Goal: Task Accomplishment & Management: Manage account settings

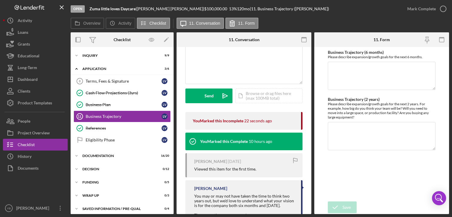
scroll to position [82, 0]
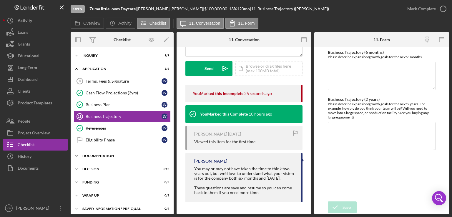
click at [99, 155] on div "Documentation" at bounding box center [124, 156] width 84 height 4
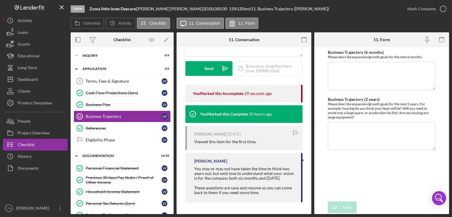
click at [172, 115] on div "Overview Internal Workflow Stage Open Icon/Dropdown Arrow Archive (can unarchiv…" at bounding box center [260, 123] width 379 height 182
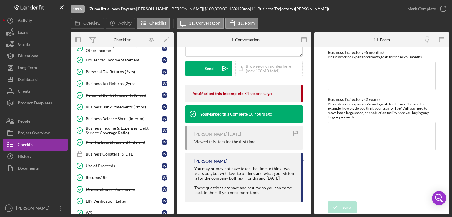
scroll to position [132, 0]
click at [120, 81] on div "Business Tax Returns (2yrs)" at bounding box center [124, 83] width 76 height 5
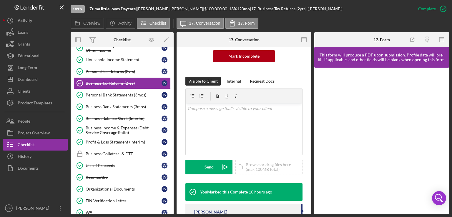
scroll to position [64, 0]
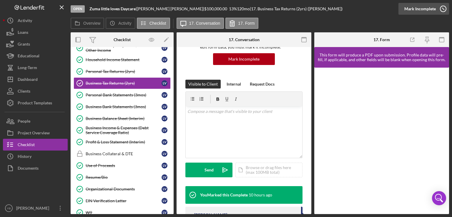
click at [417, 6] on div "Mark Incomplete" at bounding box center [419, 9] width 31 height 12
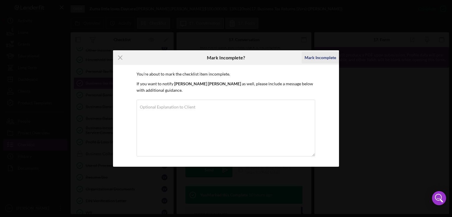
click at [314, 57] on div "Mark Incomplete" at bounding box center [320, 58] width 31 height 12
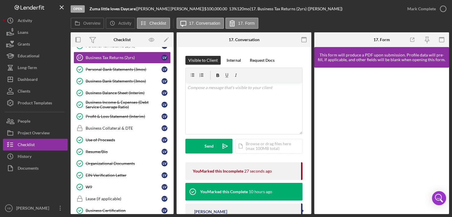
scroll to position [158, 0]
click at [102, 150] on div "Resume/Bio" at bounding box center [124, 151] width 76 height 5
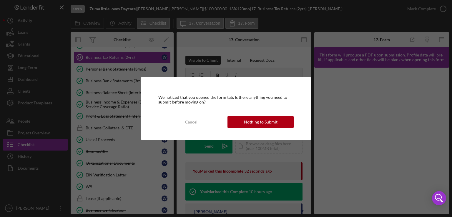
click at [254, 130] on div "We noticed that you opened the form tab. Is there anything you need to submit b…" at bounding box center [226, 108] width 171 height 62
click at [268, 122] on div "Nothing to Submit" at bounding box center [261, 122] width 34 height 12
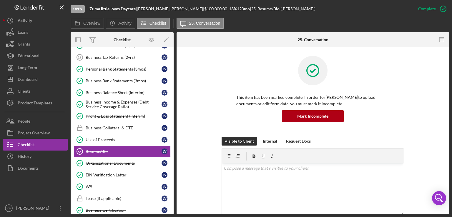
click at [403, 120] on div "This item has been marked complete. In order for [PERSON_NAME] to upload docume…" at bounding box center [313, 96] width 183 height 81
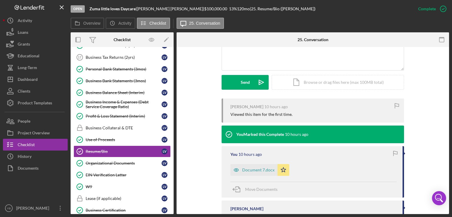
scroll to position [153, 0]
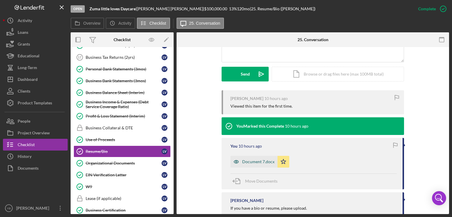
click at [261, 162] on div "Document 7.docx" at bounding box center [258, 162] width 32 height 5
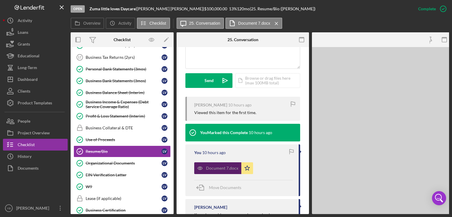
scroll to position [160, 0]
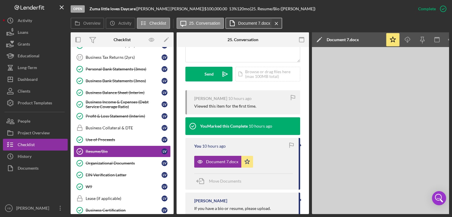
click at [276, 26] on icon "Icon/Menu Close" at bounding box center [276, 23] width 10 height 15
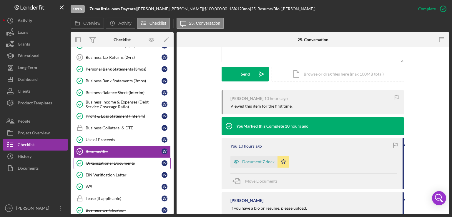
click at [117, 161] on div "Organizational Documents" at bounding box center [124, 163] width 76 height 5
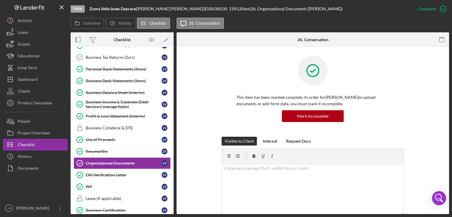
click at [398, 67] on div "This item has been marked complete. In order for [PERSON_NAME] to upload docume…" at bounding box center [313, 96] width 183 height 81
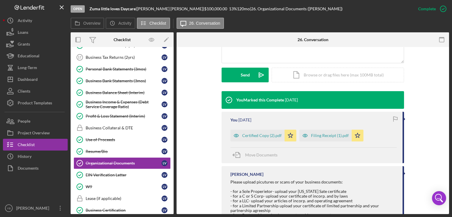
scroll to position [153, 0]
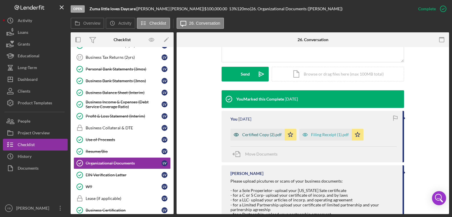
click at [261, 135] on div "Certified Copy (2).pdf" at bounding box center [261, 134] width 39 height 5
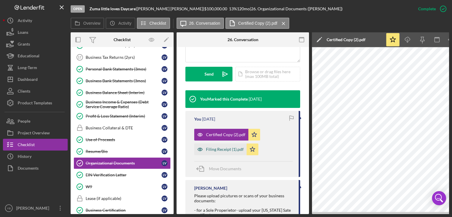
click at [220, 150] on div "Filing Receipt (1).pdf" at bounding box center [225, 149] width 38 height 5
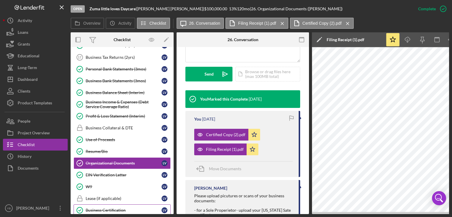
click at [112, 208] on div "Business Certification" at bounding box center [124, 210] width 76 height 5
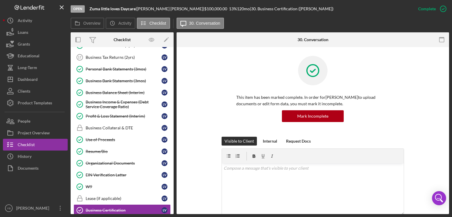
click at [411, 105] on div "This item has been marked complete. In order for [PERSON_NAME] to upload docume…" at bounding box center [312, 96] width 255 height 81
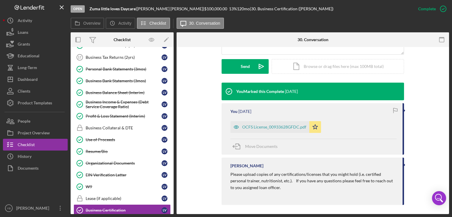
scroll to position [163, 0]
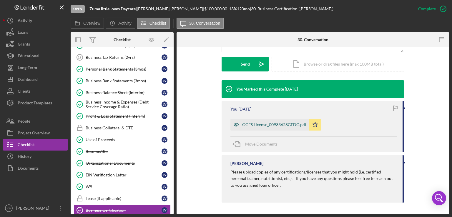
click at [261, 125] on div "OCFS License_00933628GFDC.pdf" at bounding box center [274, 124] width 64 height 5
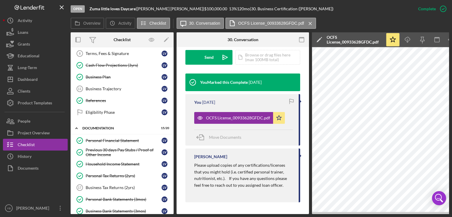
scroll to position [0, 0]
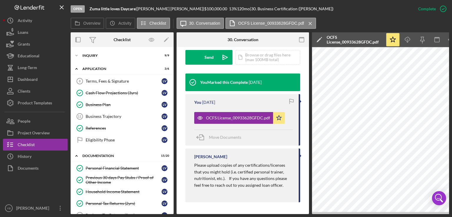
drag, startPoint x: 172, startPoint y: 77, endPoint x: 172, endPoint y: 82, distance: 5.0
click at [172, 82] on div "Terms, Fees & Signature 8 Terms, Fees & Signature L V Cash Flow Projections (3y…" at bounding box center [122, 112] width 103 height 74
drag, startPoint x: 172, startPoint y: 82, endPoint x: 101, endPoint y: 24, distance: 91.6
click at [101, 24] on div "Overview Icon/History Activity Checklist Icon/Message 30. Conversation OCFS Lic…" at bounding box center [260, 116] width 379 height 197
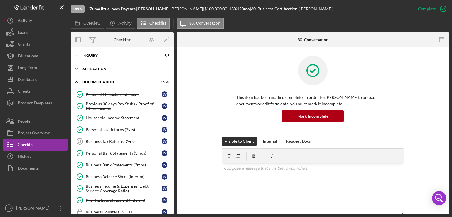
click at [99, 66] on div "Icon/Expander Application 3 / 6" at bounding box center [122, 69] width 103 height 12
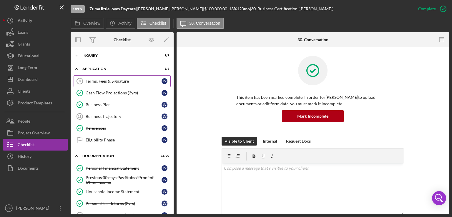
click at [104, 78] on link "Terms, Fees & Signature 8 Terms, Fees & Signature L V" at bounding box center [122, 81] width 97 height 12
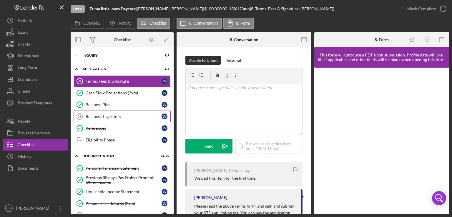
click at [114, 115] on div "Business Trajectory" at bounding box center [124, 116] width 76 height 5
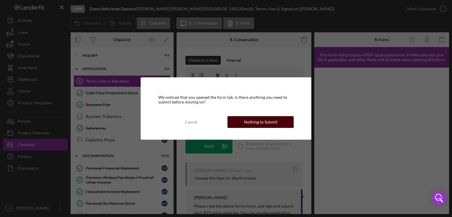
click at [245, 125] on div "Nothing to Submit" at bounding box center [261, 122] width 34 height 12
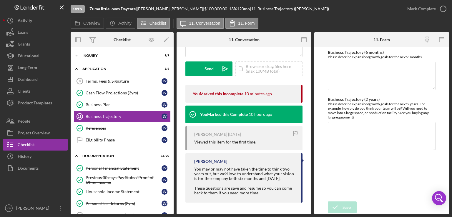
scroll to position [82, 0]
click at [250, 64] on div "Icon/Document Browse or drag files here (max 100MB total) Tap to choose files o…" at bounding box center [269, 68] width 67 height 15
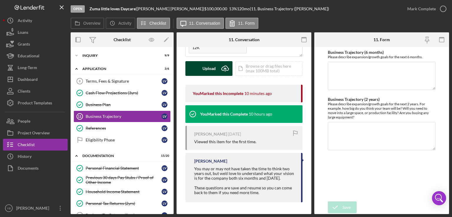
click at [210, 61] on div "Upload" at bounding box center [209, 68] width 13 height 15
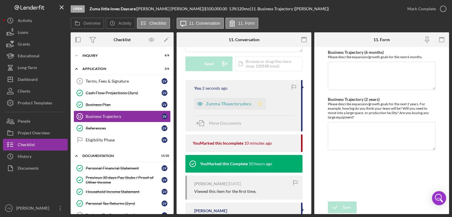
click at [260, 104] on polygon "button" at bounding box center [260, 103] width 5 height 5
click at [424, 12] on div "Mark Complete" at bounding box center [421, 9] width 29 height 12
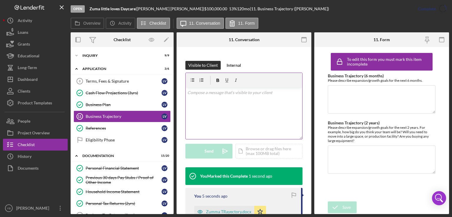
scroll to position [170, 0]
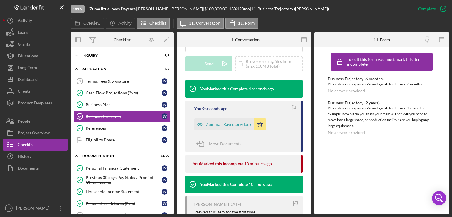
drag, startPoint x: 172, startPoint y: 106, endPoint x: 172, endPoint y: 113, distance: 7.7
click at [172, 113] on div "Icon/Expander Inquiry 9 / 9 Icon/Expander Application 4 / 6 Terms, Fees & Signa…" at bounding box center [122, 130] width 103 height 167
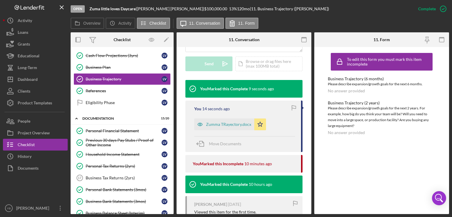
scroll to position [0, 0]
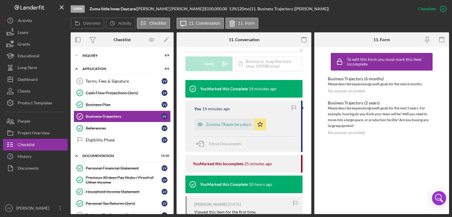
click at [173, 113] on div "Overview Internal Workflow Stage Open Icon/Dropdown Arrow Archive (can unarchiv…" at bounding box center [260, 123] width 379 height 182
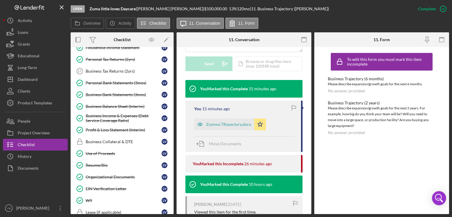
scroll to position [148, 0]
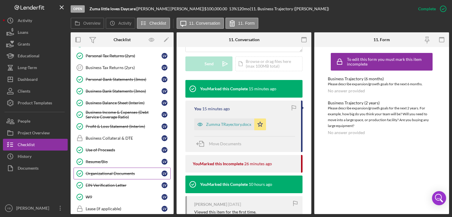
click at [113, 171] on div "Organizational Documents" at bounding box center [124, 173] width 76 height 5
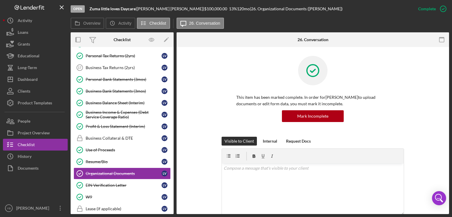
click at [392, 123] on div "This item has been marked complete. In order for [PERSON_NAME] to upload docume…" at bounding box center [313, 96] width 183 height 81
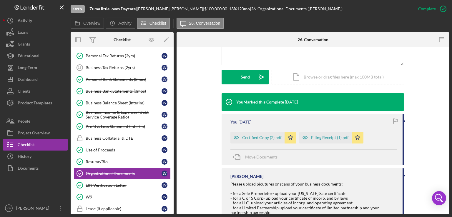
scroll to position [153, 0]
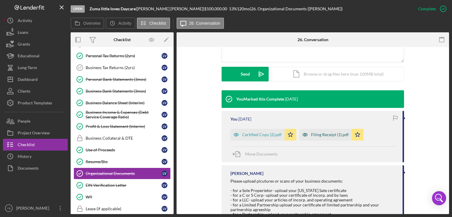
click at [318, 136] on div "Filing Receipt (1).pdf" at bounding box center [330, 134] width 38 height 5
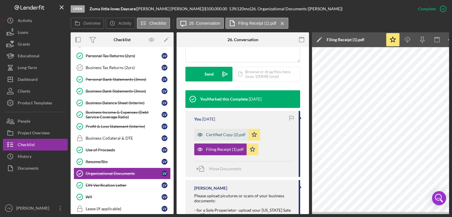
click at [235, 134] on div "Certified Copy (2).pdf" at bounding box center [225, 134] width 39 height 5
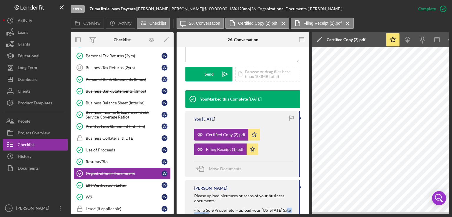
click at [306, 213] on div "Overview Internal Workflow Stage Open Icon/Dropdown Arrow Archive (can unarchiv…" at bounding box center [260, 123] width 379 height 182
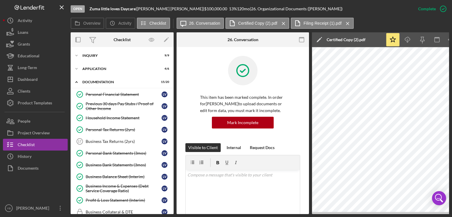
scroll to position [115, 0]
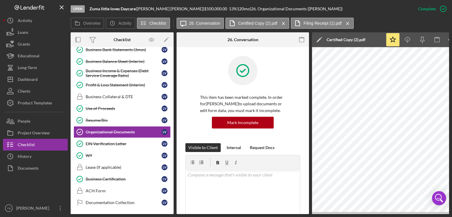
drag, startPoint x: 296, startPoint y: 215, endPoint x: 309, endPoint y: 213, distance: 13.3
click at [309, 213] on div "Open Zuma little loves Daycare | [PERSON_NAME] | $100,000.00 13 % 120 mo | 26. …" at bounding box center [226, 108] width 452 height 217
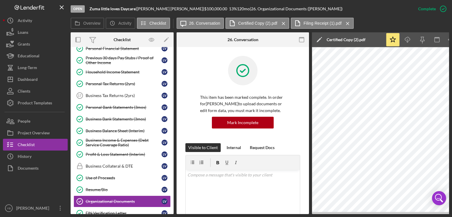
scroll to position [0, 0]
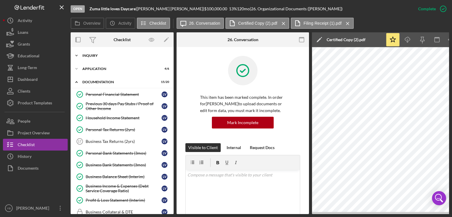
click at [89, 53] on div "Icon/Expander Inquiry 9 / 9" at bounding box center [122, 56] width 103 height 12
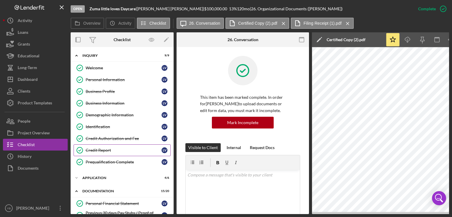
click at [102, 151] on div "Credit Report" at bounding box center [124, 150] width 76 height 5
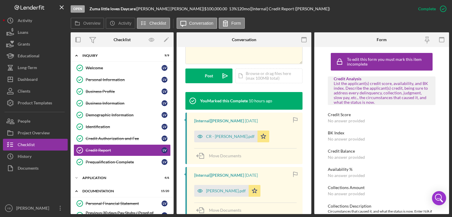
scroll to position [147, 0]
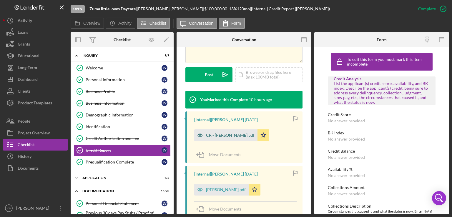
click at [229, 135] on div "CR - [PERSON_NAME].pdf" at bounding box center [230, 135] width 49 height 5
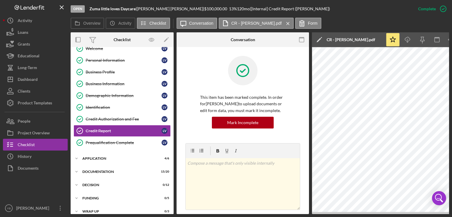
scroll to position [40, 0]
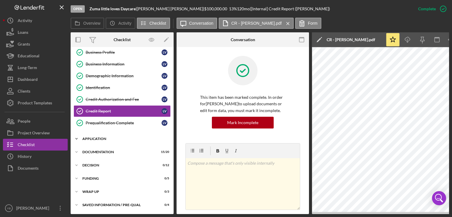
click at [95, 137] on div "Application" at bounding box center [124, 139] width 84 height 4
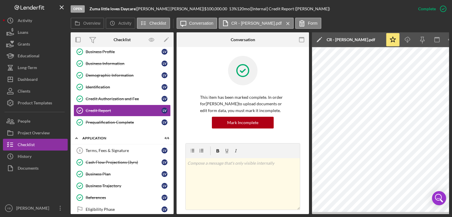
click at [173, 166] on div "Icon/Expander Inquiry 9 / 9 Welcome Welcome L V Personal Information Personal I…" at bounding box center [122, 130] width 103 height 167
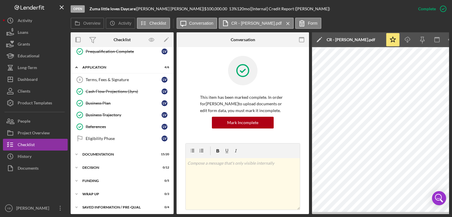
scroll to position [113, 0]
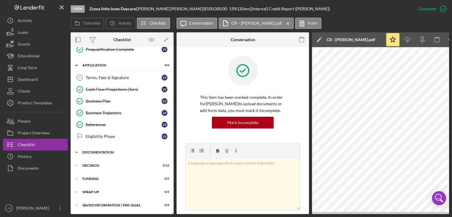
click at [93, 151] on div "Documentation" at bounding box center [124, 153] width 84 height 4
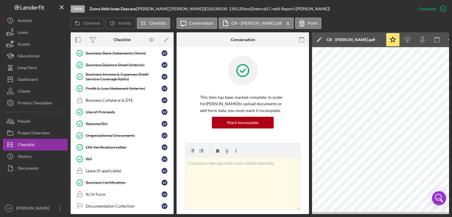
scroll to position [299, 0]
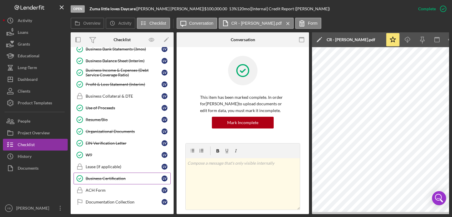
click at [116, 176] on div "Business Certification" at bounding box center [124, 178] width 76 height 5
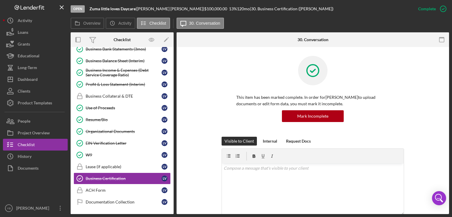
click at [409, 126] on div "This item has been marked complete. In order for [PERSON_NAME] to upload docume…" at bounding box center [312, 96] width 255 height 81
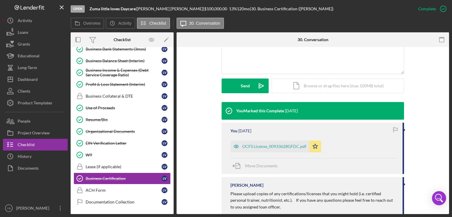
scroll to position [153, 0]
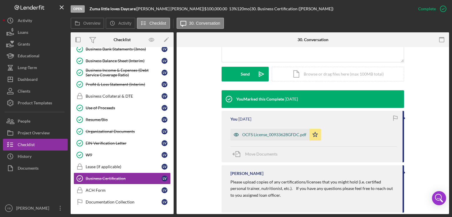
click at [278, 135] on div "OCFS License_00933628GFDC.pdf" at bounding box center [274, 134] width 64 height 5
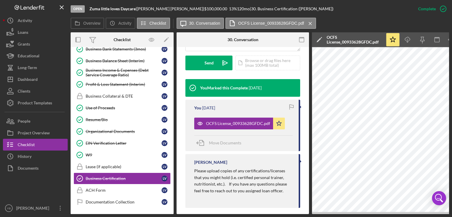
scroll to position [171, 0]
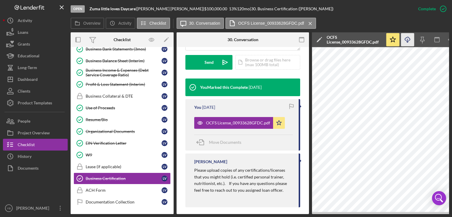
click at [408, 40] on icon "Icon/Download" at bounding box center [407, 39] width 13 height 13
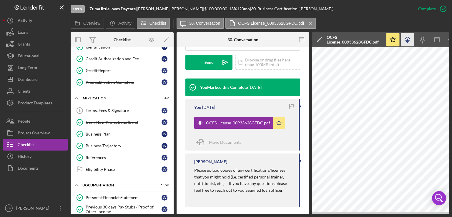
scroll to position [77, 0]
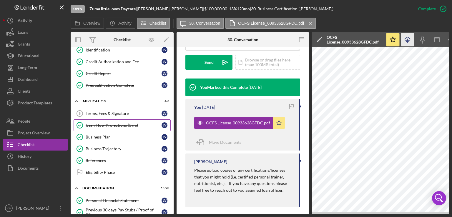
click at [105, 126] on div "Cash Flow Projections (3yrs)" at bounding box center [124, 125] width 76 height 5
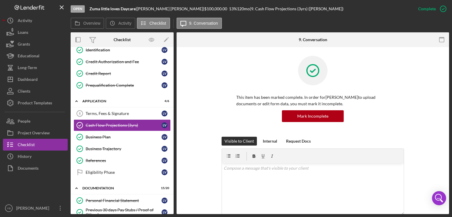
click at [432, 110] on div "This item has been marked complete. In order for [PERSON_NAME] to upload docume…" at bounding box center [312, 96] width 255 height 81
click at [435, 113] on div "This item has been marked complete. In order for [PERSON_NAME] to upload docume…" at bounding box center [312, 96] width 255 height 81
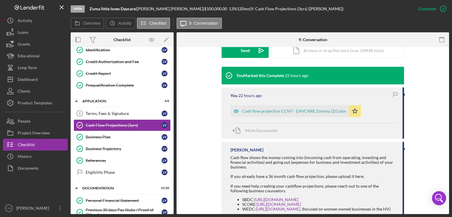
scroll to position [188, 0]
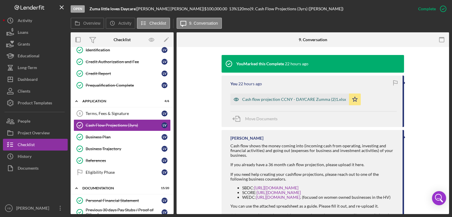
click at [300, 99] on div "Cash flow projection CCNY - DAYCARE Zumma (2)1.xlsx" at bounding box center [294, 99] width 104 height 5
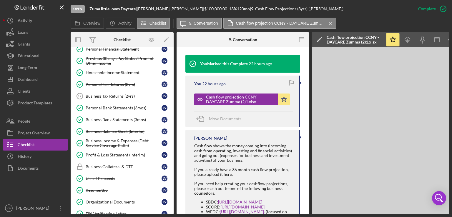
scroll to position [226, 0]
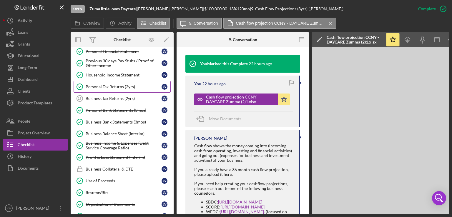
click at [116, 84] on div "Personal Tax Returns (2yrs)" at bounding box center [124, 86] width 76 height 5
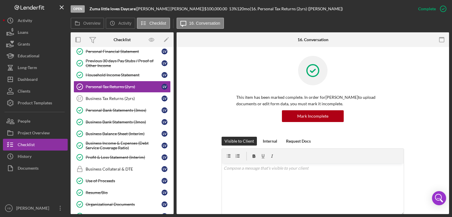
click at [418, 94] on div "This item has been marked complete. In order for [PERSON_NAME] to upload docume…" at bounding box center [312, 96] width 255 height 81
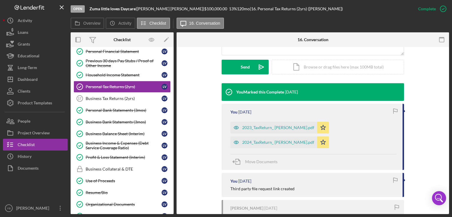
scroll to position [165, 0]
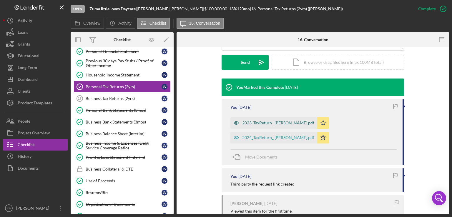
click at [268, 122] on div "2023_TaxReturn_ [PERSON_NAME].pdf" at bounding box center [278, 123] width 72 height 5
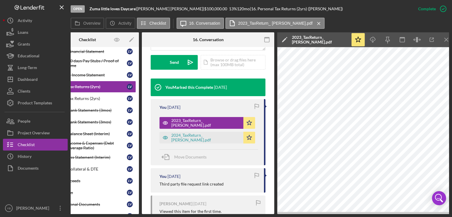
scroll to position [0, 39]
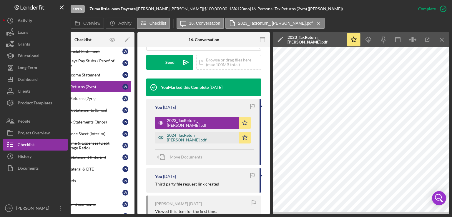
click at [220, 138] on div "2024_TaxReturn_ [PERSON_NAME].pdf" at bounding box center [201, 137] width 69 height 9
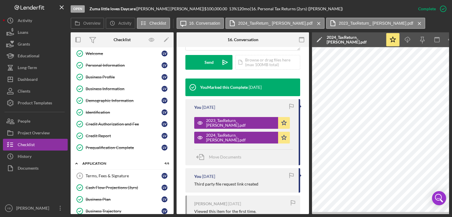
scroll to position [0, 0]
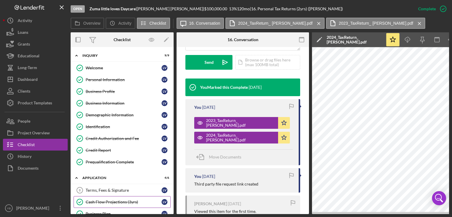
click at [108, 201] on div "Cash Flow Projections (3yrs)" at bounding box center [124, 202] width 76 height 5
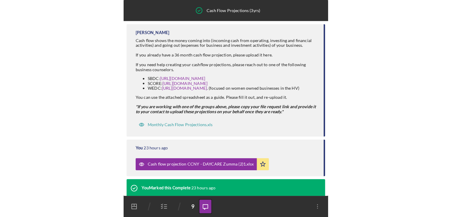
scroll to position [85, 0]
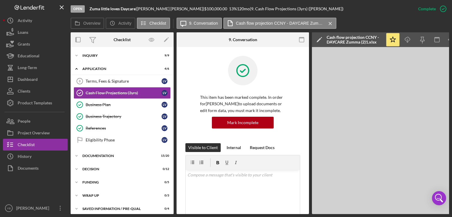
drag, startPoint x: 370, startPoint y: 214, endPoint x: 412, endPoint y: 213, distance: 41.8
click at [412, 213] on div "Open Zuma little loves Daycare | [PERSON_NAME] | $100,000.00 13 % 120 mo | 9. C…" at bounding box center [226, 108] width 452 height 217
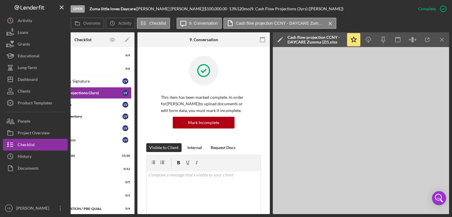
drag, startPoint x: 125, startPoint y: 212, endPoint x: 108, endPoint y: 213, distance: 17.1
click at [108, 213] on div "Overview Internal Workflow Stage Open Icon/Dropdown Arrow Archive (can unarchiv…" at bounding box center [260, 123] width 379 height 182
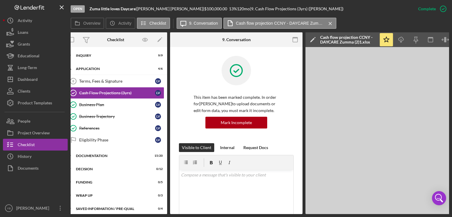
scroll to position [0, 0]
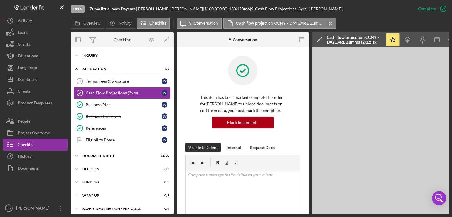
click at [106, 57] on div "Inquiry" at bounding box center [124, 56] width 84 height 4
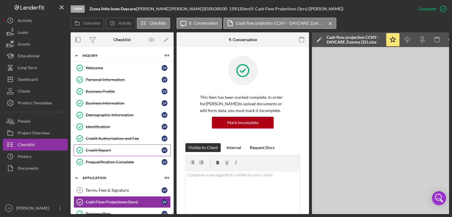
click at [105, 151] on div "Credit Report" at bounding box center [124, 150] width 76 height 5
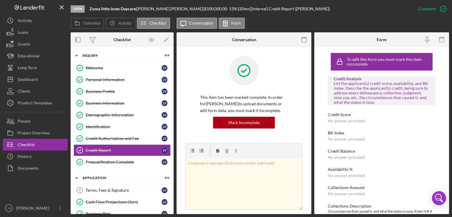
drag, startPoint x: 312, startPoint y: 121, endPoint x: 311, endPoint y: 118, distance: 3.6
click at [311, 118] on div "Overview Internal Workflow Stage Open Icon/Dropdown Arrow Archive (can unarchiv…" at bounding box center [260, 123] width 379 height 182
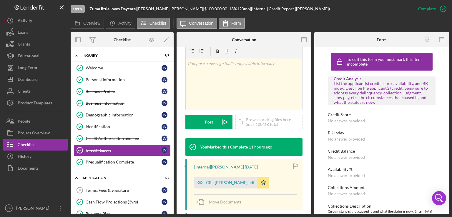
scroll to position [111, 0]
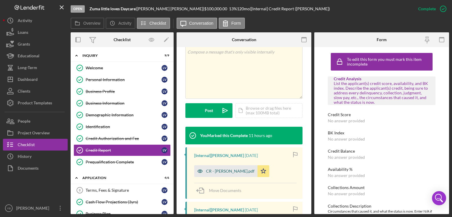
click at [222, 171] on div "CR - [PERSON_NAME].pdf" at bounding box center [230, 171] width 49 height 5
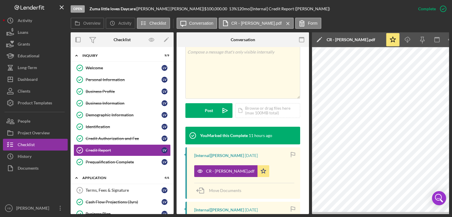
drag, startPoint x: 174, startPoint y: 138, endPoint x: 173, endPoint y: 156, distance: 18.3
click at [173, 156] on div "Overview Internal Workflow Stage Open Icon/Dropdown Arrow Archive (can unarchiv…" at bounding box center [260, 123] width 379 height 182
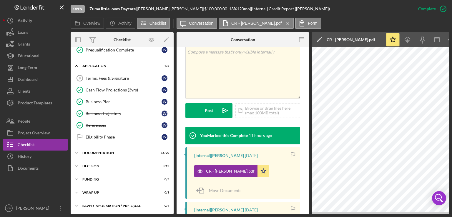
scroll to position [113, 0]
click at [109, 152] on div "Documentation" at bounding box center [124, 153] width 84 height 4
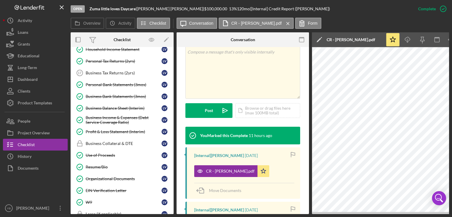
scroll to position [253, 0]
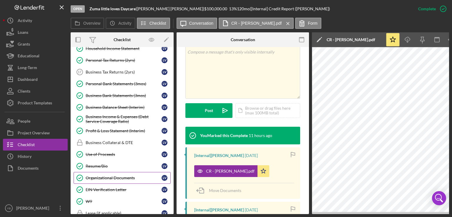
click at [117, 176] on div "Organizational Documents" at bounding box center [124, 178] width 76 height 5
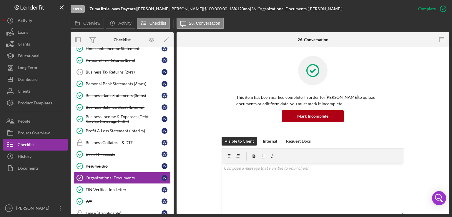
click at [411, 98] on div "This item has been marked complete. In order for [PERSON_NAME] to upload docume…" at bounding box center [312, 96] width 255 height 81
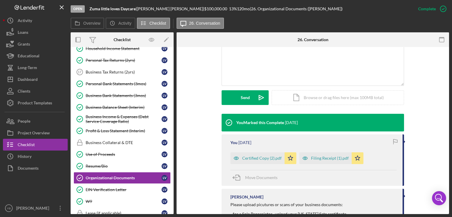
scroll to position [153, 0]
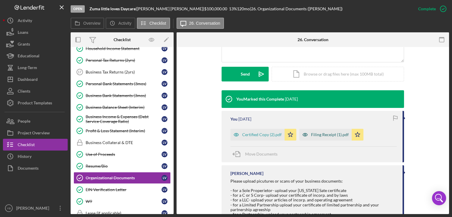
click at [326, 133] on div "Filing Receipt (1).pdf" at bounding box center [330, 134] width 38 height 5
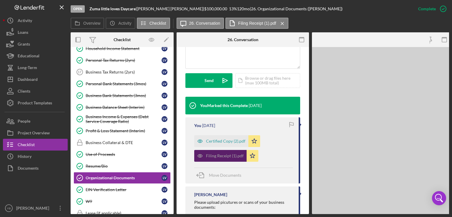
scroll to position [160, 0]
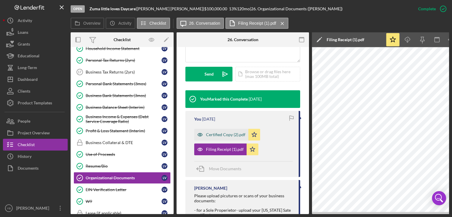
click at [225, 134] on div "Certified Copy (2).pdf" at bounding box center [225, 134] width 39 height 5
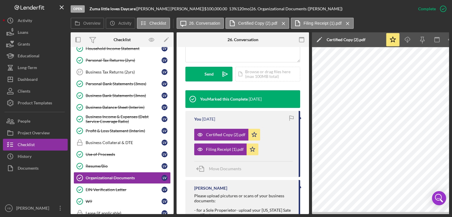
drag, startPoint x: 174, startPoint y: 136, endPoint x: 172, endPoint y: 138, distance: 3.1
click at [172, 138] on div "Overview Internal Workflow Stage Open Icon/Dropdown Arrow Archive (can unarchiv…" at bounding box center [260, 123] width 379 height 182
drag, startPoint x: 172, startPoint y: 138, endPoint x: 173, endPoint y: 89, distance: 48.9
click at [173, 89] on div "Icon/Expander Inquiry 9 / 9 Welcome Welcome L V Personal Information Personal I…" at bounding box center [122, 130] width 103 height 167
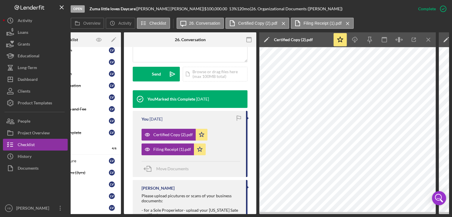
scroll to position [0, 0]
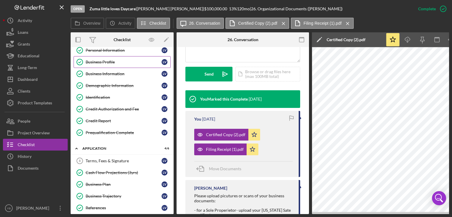
click at [107, 61] on div "Business Profile" at bounding box center [124, 62] width 76 height 5
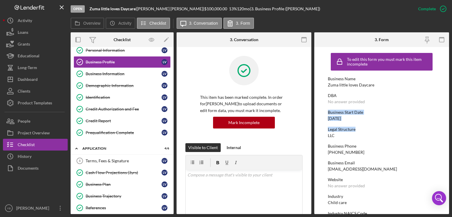
drag, startPoint x: 450, startPoint y: 102, endPoint x: 452, endPoint y: 131, distance: 28.7
click at [452, 131] on div "Open Zuma little loves Daycare | [PERSON_NAME] | $100,000.00 13 % 120 mo | 3. B…" at bounding box center [226, 108] width 452 height 217
click at [429, 116] on div "Business Start Date [DATE]" at bounding box center [382, 115] width 108 height 11
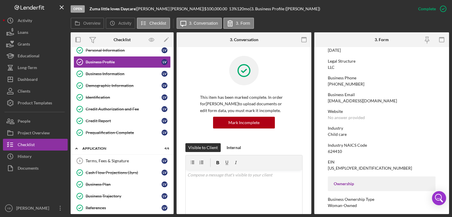
scroll to position [82, 0]
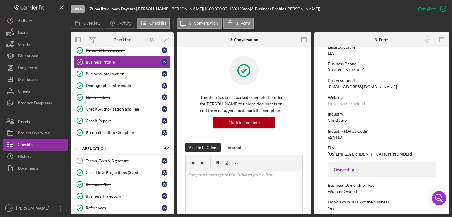
click at [332, 136] on div "624410" at bounding box center [335, 137] width 14 height 5
copy div "624410"
click at [118, 73] on div "Business Information" at bounding box center [124, 74] width 76 height 5
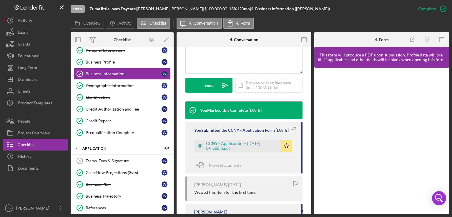
scroll to position [150, 0]
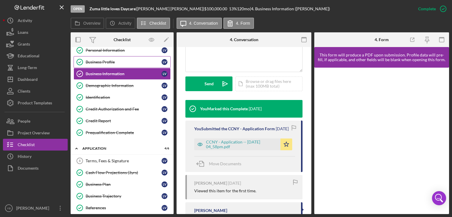
click at [115, 64] on link "Business Profile Business Profile L V" at bounding box center [122, 62] width 97 height 12
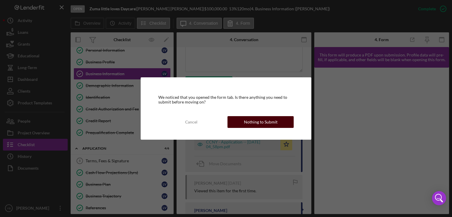
click at [253, 122] on div "Nothing to Submit" at bounding box center [261, 122] width 34 height 12
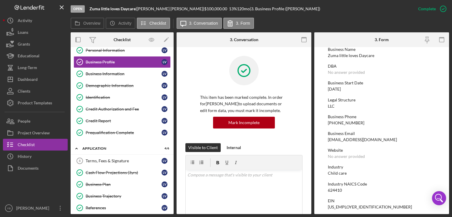
scroll to position [33, 0]
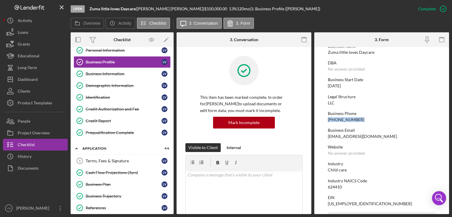
click at [451, 113] on div "Open Zuma little loves Daycare | [PERSON_NAME] | $100,000.00 13 % 120 mo | 3. B…" at bounding box center [226, 108] width 452 height 217
click at [429, 12] on div "Mark Incomplete" at bounding box center [419, 9] width 31 height 12
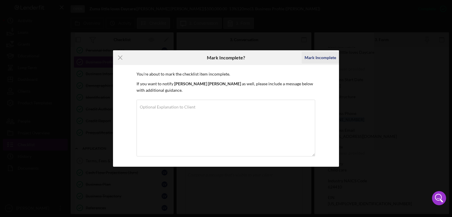
click at [319, 59] on div "Mark Incomplete" at bounding box center [320, 58] width 31 height 12
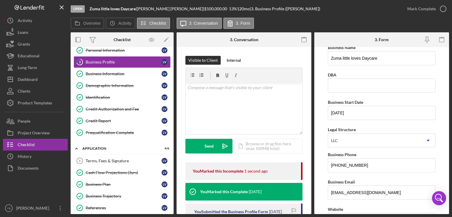
scroll to position [108, 0]
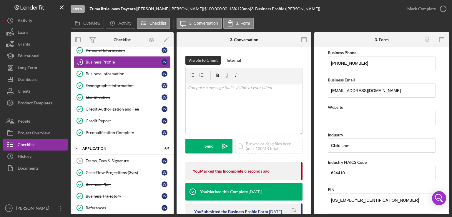
drag, startPoint x: 452, startPoint y: 108, endPoint x: 450, endPoint y: 110, distance: 3.1
click at [450, 110] on div "Open Zuma little loves Daycare | [PERSON_NAME] | $100,000.00 13 % 120 mo | 3. B…" at bounding box center [226, 108] width 452 height 217
drag, startPoint x: 450, startPoint y: 110, endPoint x: 432, endPoint y: 122, distance: 21.8
click at [432, 122] on div "Open Zuma little loves Daycare | [PERSON_NAME] | $100,000.00 13 % 120 mo | 3. B…" at bounding box center [226, 108] width 452 height 217
drag, startPoint x: 447, startPoint y: 115, endPoint x: 439, endPoint y: 122, distance: 10.9
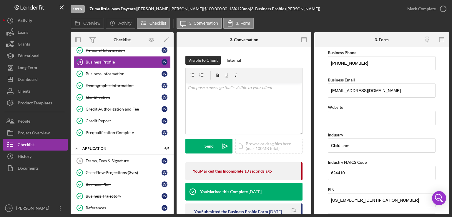
click at [439, 122] on form "Business Name Zuma little loves Daycare DBA Business Start Date [DATE] Legal St…" at bounding box center [381, 130] width 135 height 167
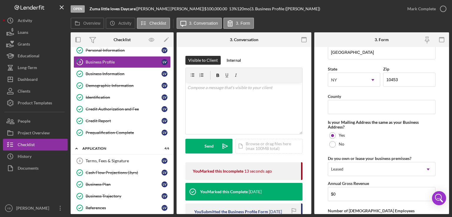
scroll to position [391, 0]
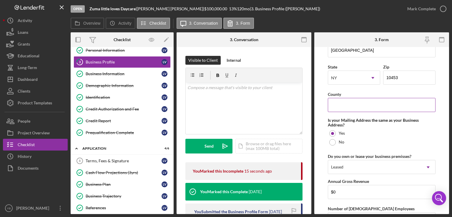
click at [346, 100] on input "County" at bounding box center [382, 105] width 108 height 14
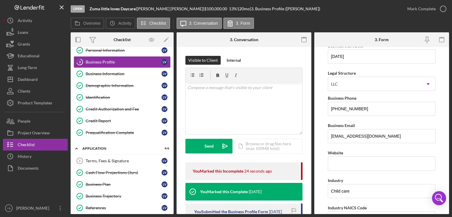
scroll to position [59, 0]
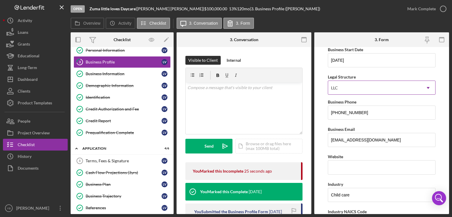
type input "[GEOGRAPHIC_DATA]"
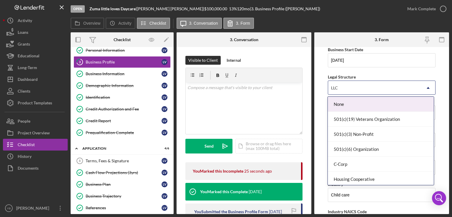
click at [425, 87] on icon "Icon/Dropdown Arrow" at bounding box center [428, 88] width 14 height 14
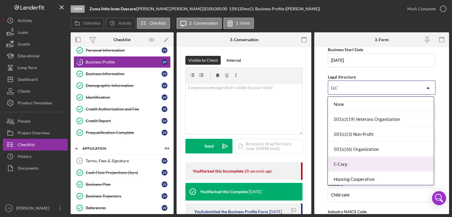
click at [364, 168] on div "C-Corp" at bounding box center [381, 164] width 106 height 15
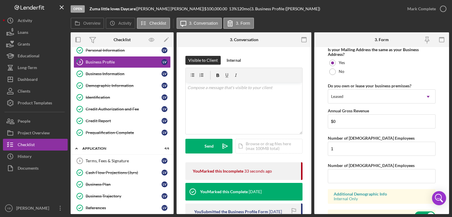
scroll to position [489, 0]
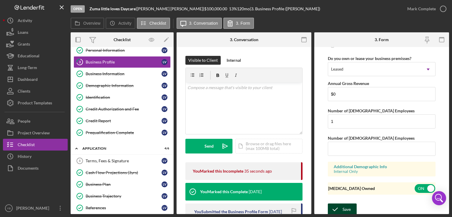
click at [338, 207] on icon "submit" at bounding box center [335, 209] width 15 height 15
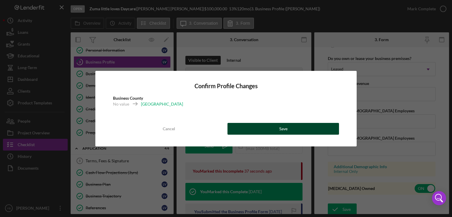
click at [296, 127] on button "Save" at bounding box center [284, 129] width 112 height 12
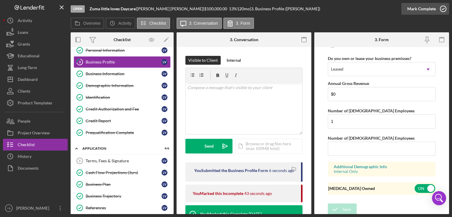
click at [431, 10] on div "Mark Complete" at bounding box center [421, 9] width 29 height 12
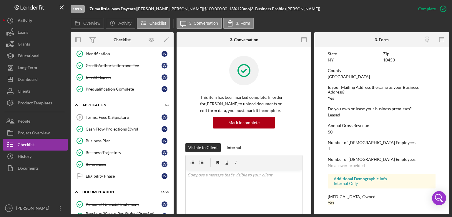
scroll to position [0, 0]
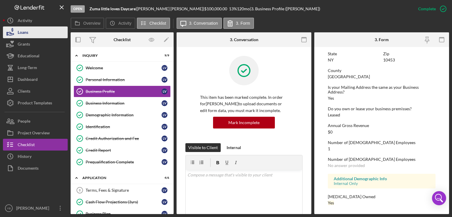
click at [21, 30] on div "Loans" at bounding box center [23, 32] width 11 height 13
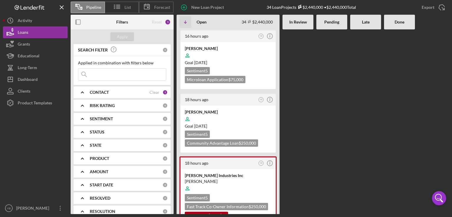
click at [307, 117] on Review at bounding box center [298, 121] width 31 height 185
click at [308, 62] on Review at bounding box center [298, 121] width 31 height 185
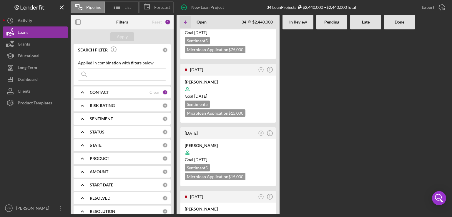
scroll to position [1354, 0]
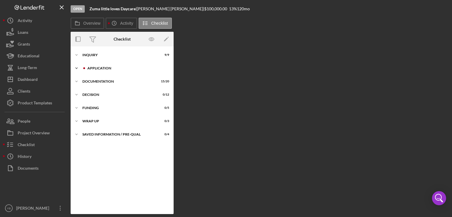
click at [103, 67] on div "Application" at bounding box center [126, 69] width 79 height 4
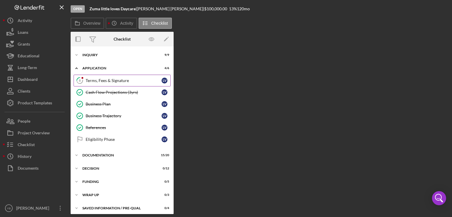
click at [128, 80] on div "Terms, Fees & Signature" at bounding box center [124, 80] width 76 height 5
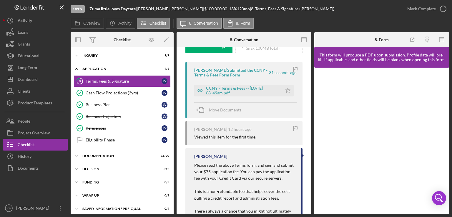
scroll to position [73, 0]
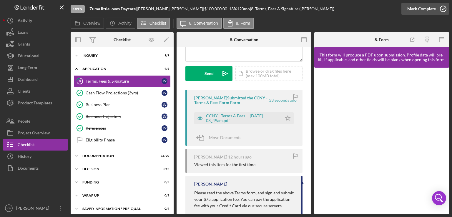
click at [442, 4] on icon "button" at bounding box center [443, 8] width 15 height 15
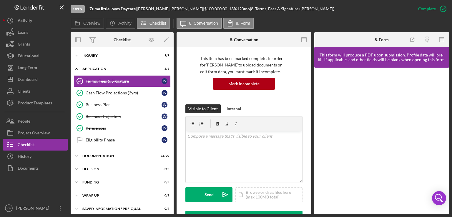
scroll to position [0, 0]
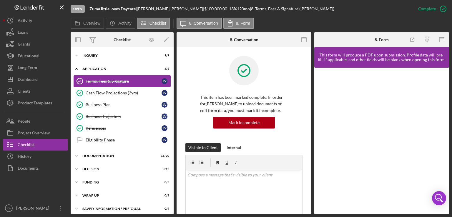
drag, startPoint x: 171, startPoint y: 99, endPoint x: 153, endPoint y: 77, distance: 28.7
click at [153, 77] on div "Terms, Fees & Signature Terms, Fees & Signature L V Cash Flow Projections (3yrs…" at bounding box center [122, 112] width 103 height 74
click at [103, 56] on div "Inquiry" at bounding box center [124, 56] width 84 height 4
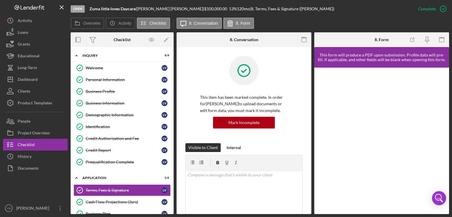
drag, startPoint x: 174, startPoint y: 129, endPoint x: 173, endPoint y: 145, distance: 15.9
click at [173, 145] on div "Overview Internal Workflow Stage Open Icon/Dropdown Arrow Archive (can unarchiv…" at bounding box center [260, 123] width 379 height 182
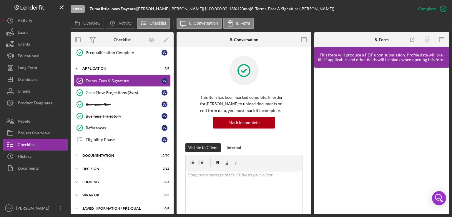
scroll to position [111, 0]
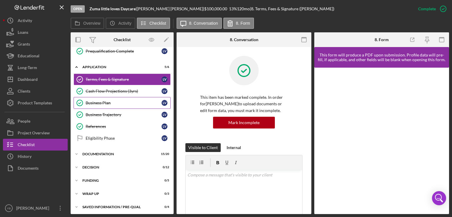
click at [110, 102] on div "Business Plan" at bounding box center [124, 103] width 76 height 5
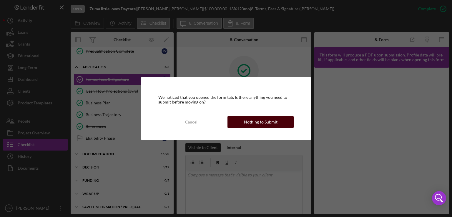
click at [247, 127] on div "Nothing to Submit" at bounding box center [261, 122] width 34 height 12
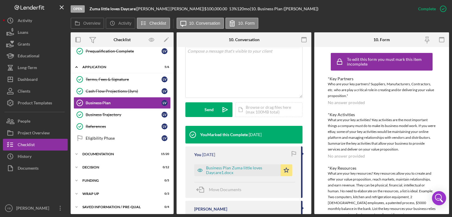
scroll to position [125, 0]
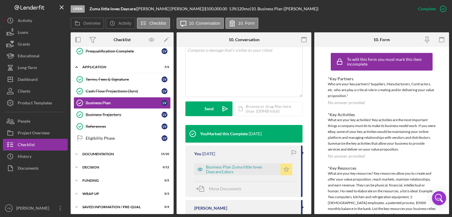
click at [286, 169] on polygon "button" at bounding box center [286, 169] width 5 height 5
click at [263, 104] on div "Icon/Document Browse or drag files here (max 100MB total) Tap to choose files o…" at bounding box center [269, 109] width 67 height 15
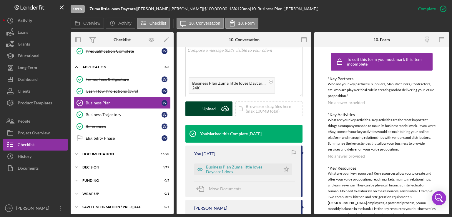
click at [208, 109] on div "Upload" at bounding box center [209, 109] width 13 height 15
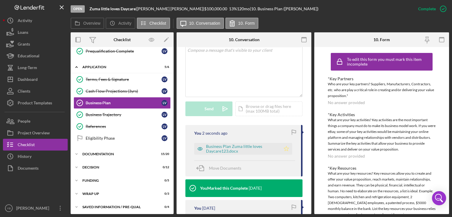
click at [285, 148] on icon "Icon/Star" at bounding box center [287, 149] width 12 height 12
click at [98, 24] on label "Overview" at bounding box center [91, 23] width 17 height 5
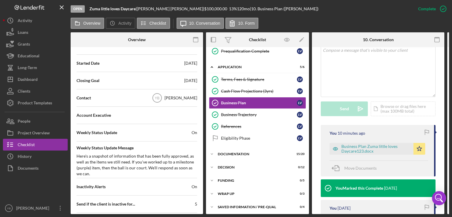
scroll to position [0, 0]
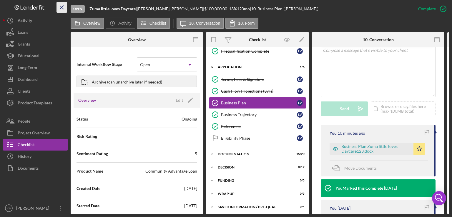
click at [63, 6] on line "button" at bounding box center [61, 7] width 3 height 3
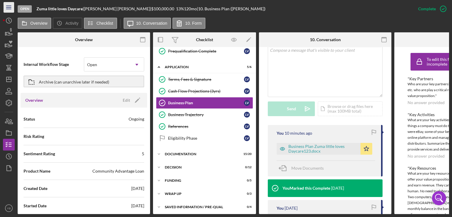
click at [9, 6] on icon "Icon/Menu" at bounding box center [8, 7] width 13 height 13
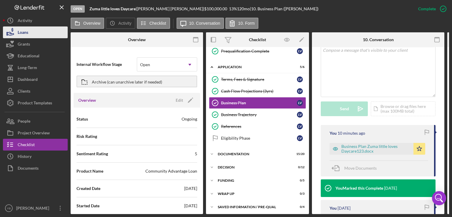
click at [24, 32] on div "Loans" at bounding box center [23, 32] width 11 height 13
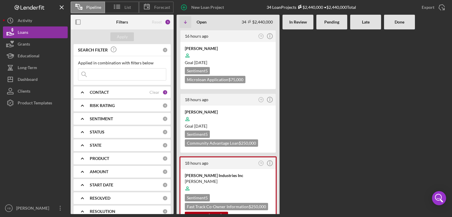
click at [332, 83] on div at bounding box center [331, 121] width 31 height 185
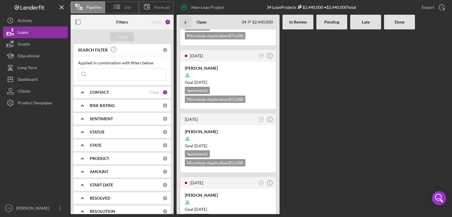
scroll to position [1342, 0]
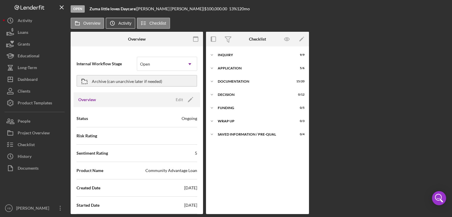
click at [117, 24] on icon "Icon/History" at bounding box center [113, 23] width 12 height 12
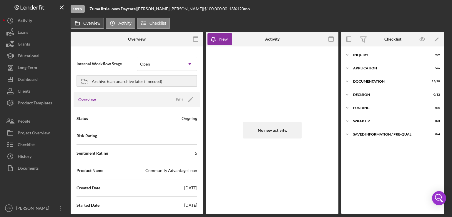
click at [87, 21] on label "Overview" at bounding box center [91, 23] width 17 height 5
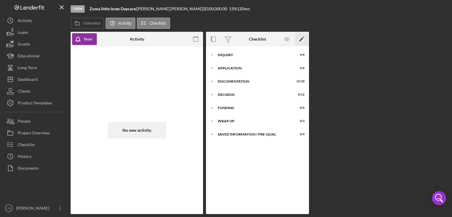
click at [301, 38] on icon "Icon/Edit" at bounding box center [301, 39] width 13 height 13
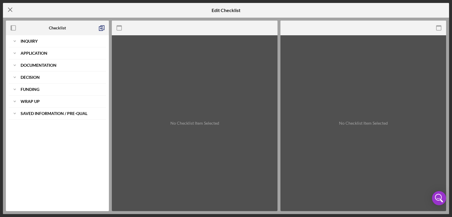
click at [11, 8] on icon "Icon/Menu Close" at bounding box center [10, 9] width 15 height 15
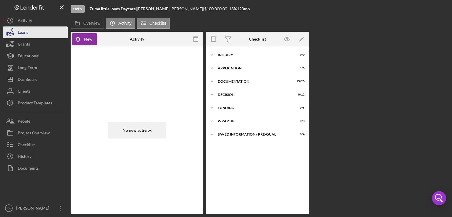
click at [21, 36] on div "Loans" at bounding box center [23, 32] width 11 height 13
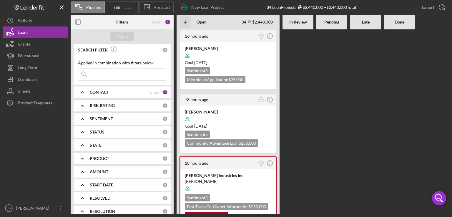
click at [307, 81] on Review at bounding box center [298, 121] width 31 height 185
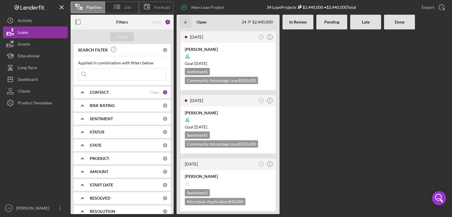
scroll to position [459, 0]
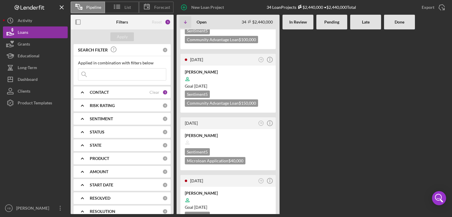
click at [307, 81] on div "16 hours ago YB Icon/Info [PERSON_NAME] Goal [DATE] Sentiment 5 Microloan Appli…" at bounding box center [313, 121] width 273 height 185
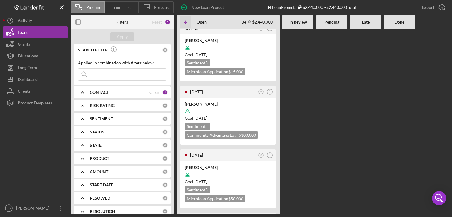
scroll to position [1413, 0]
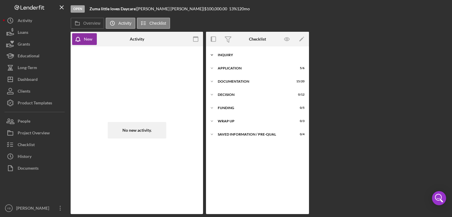
click at [227, 52] on div "Icon/Expander Inquiry 9 / 9" at bounding box center [257, 55] width 103 height 12
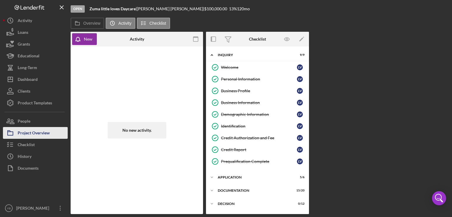
click at [39, 133] on div "Project Overview" at bounding box center [34, 133] width 32 height 13
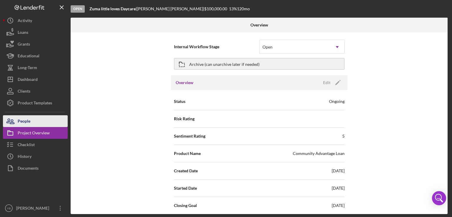
click at [29, 123] on div "People" at bounding box center [24, 121] width 13 height 13
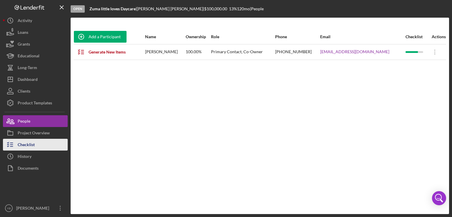
click at [31, 141] on div "Checklist" at bounding box center [26, 145] width 17 height 13
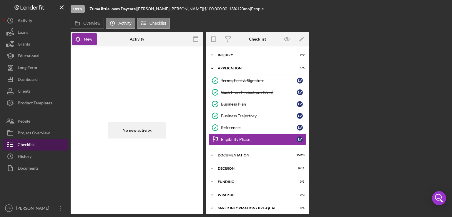
scroll to position [2, 0]
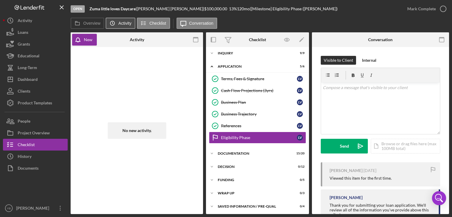
click at [126, 23] on label "Activity" at bounding box center [124, 23] width 13 height 5
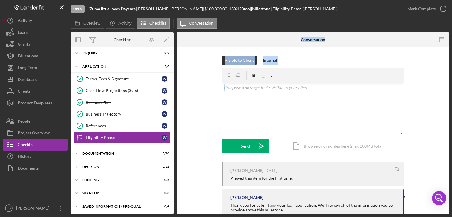
drag, startPoint x: 175, startPoint y: 89, endPoint x: 181, endPoint y: 142, distance: 53.1
click at [181, 142] on div "Overview Internal Workflow Stage Open Icon/Dropdown Arrow Archive (can unarchiv…" at bounding box center [260, 123] width 379 height 182
click at [112, 152] on div "Documentation" at bounding box center [124, 154] width 84 height 4
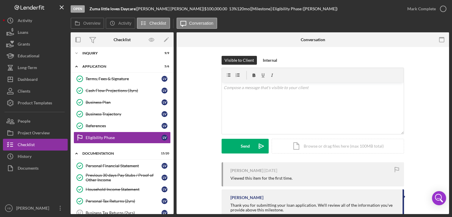
drag, startPoint x: 175, startPoint y: 111, endPoint x: 172, endPoint y: 114, distance: 4.0
click at [172, 114] on div "Overview Internal Workflow Stage Open Icon/Dropdown Arrow Archive (can unarchiv…" at bounding box center [260, 123] width 379 height 182
click at [172, 114] on div "Terms, Fees & Signature Terms, Fees & Signature L V Cash Flow Projections (3yrs…" at bounding box center [122, 110] width 103 height 74
drag, startPoint x: 172, startPoint y: 114, endPoint x: 172, endPoint y: 147, distance: 32.4
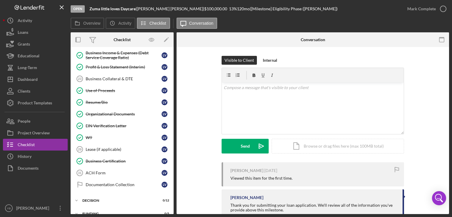
scroll to position [207, 0]
click at [112, 160] on div "Business Certification" at bounding box center [124, 162] width 76 height 5
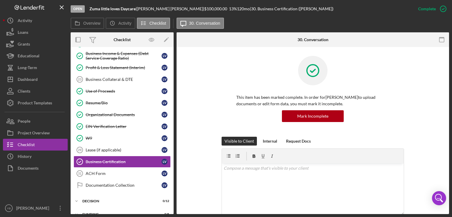
click at [422, 111] on div "This item has been marked complete. In order for [PERSON_NAME] to upload docume…" at bounding box center [312, 96] width 255 height 81
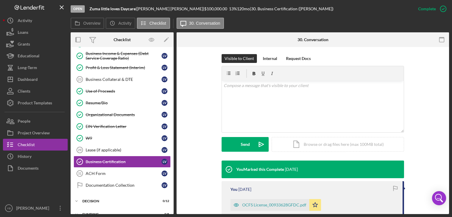
scroll to position [141, 0]
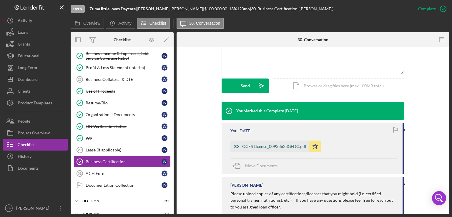
click at [281, 146] on div "OCFS License_00933628GFDC.pdf" at bounding box center [274, 146] width 64 height 5
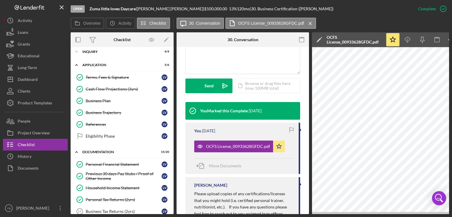
scroll to position [0, 0]
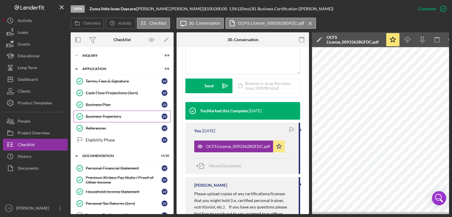
click at [108, 118] on div "Business Trajectory" at bounding box center [124, 116] width 76 height 5
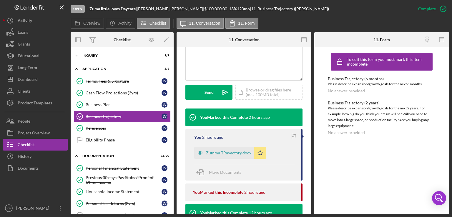
scroll to position [143, 0]
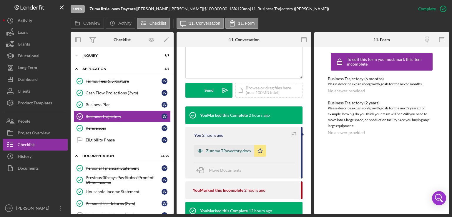
click at [230, 149] on div "Zumma TRayectory.docx" at bounding box center [228, 151] width 45 height 5
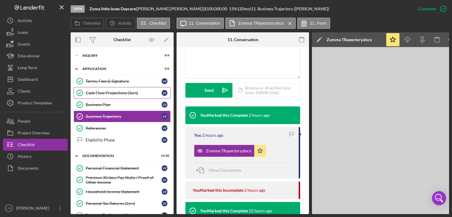
click at [108, 91] on div "Cash Flow Projections (3yrs)" at bounding box center [124, 93] width 76 height 5
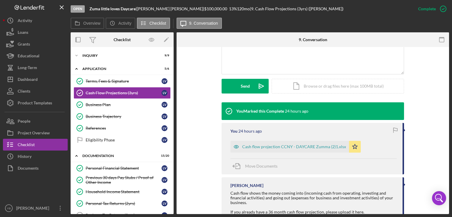
scroll to position [141, 0]
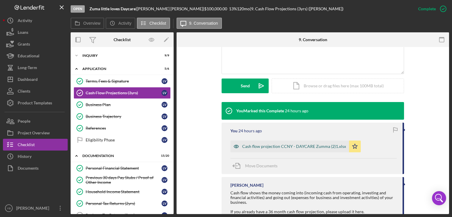
click at [258, 150] on div "Cash flow projection CCNY - DAYCARE Zumma (2)1.xlsx" at bounding box center [289, 147] width 119 height 12
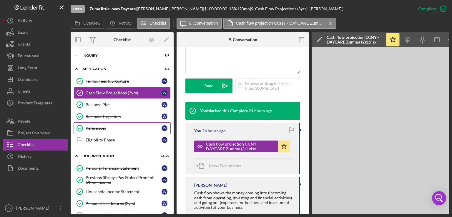
click at [114, 127] on div "References" at bounding box center [124, 128] width 76 height 5
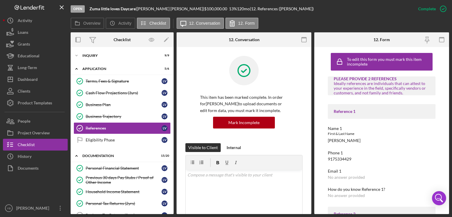
click at [434, 139] on div "Name 1 First & Last Name [PERSON_NAME]" at bounding box center [382, 134] width 108 height 17
click at [397, 153] on div "Phone 1" at bounding box center [382, 153] width 108 height 5
click at [334, 139] on div "[PERSON_NAME]" at bounding box center [344, 140] width 33 height 5
click at [373, 115] on div "Reference 1" at bounding box center [382, 111] width 108 height 15
drag, startPoint x: 449, startPoint y: 105, endPoint x: 433, endPoint y: 151, distance: 48.7
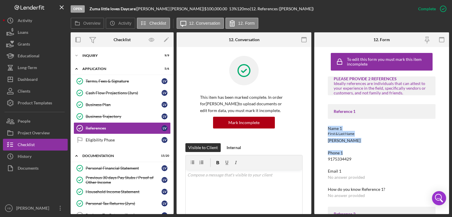
click at [433, 151] on div "Open Zuma little loves Daycare | [PERSON_NAME] | $100,000.00 13 % 120 mo | 12. …" at bounding box center [226, 108] width 452 height 217
click at [433, 151] on div "Phone 1" at bounding box center [382, 153] width 108 height 5
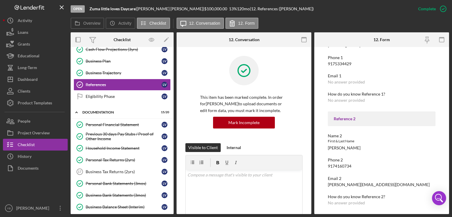
scroll to position [48, 0]
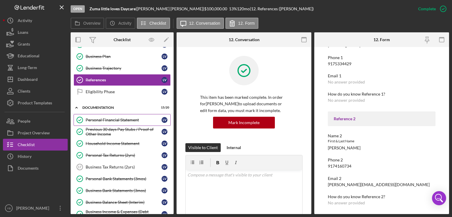
click at [132, 118] on div "Personal Financial Statement" at bounding box center [124, 120] width 76 height 5
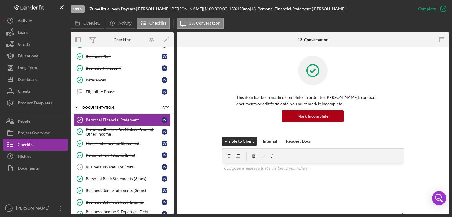
click at [396, 123] on div "This item has been marked complete. In order for [PERSON_NAME] to upload docume…" at bounding box center [313, 96] width 183 height 81
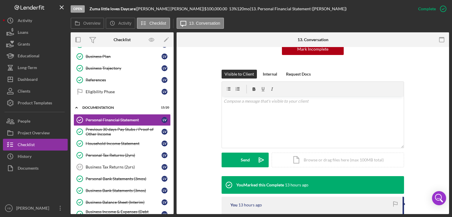
scroll to position [130, 0]
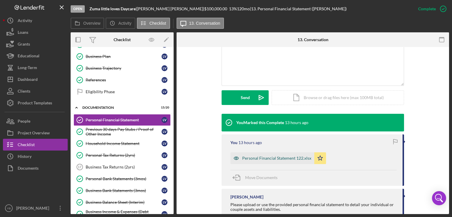
click at [271, 160] on div "Personal Financial Statement 122.xlsx" at bounding box center [276, 158] width 69 height 5
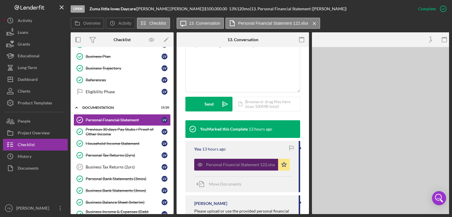
scroll to position [136, 0]
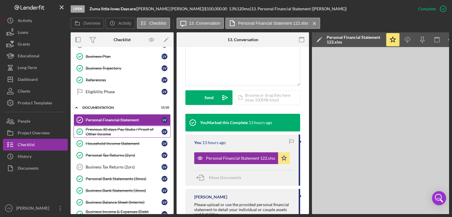
click at [127, 128] on div "Previous 30 days Pay Stubs / Proof of Other Income" at bounding box center [124, 131] width 76 height 9
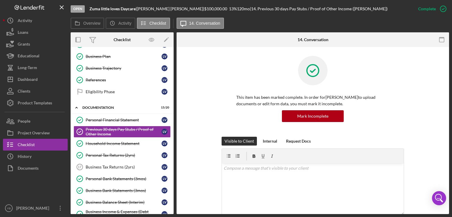
click at [416, 102] on div "This item has been marked complete. In order for [PERSON_NAME] to upload docume…" at bounding box center [312, 96] width 255 height 81
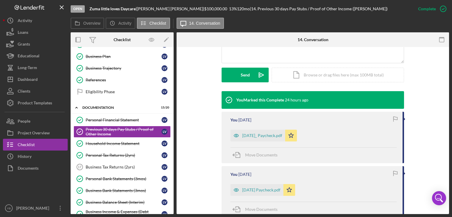
scroll to position [153, 0]
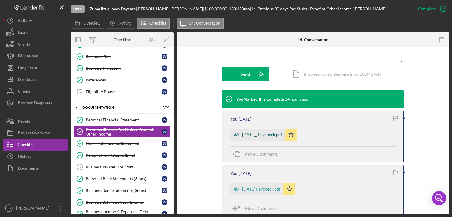
click at [257, 135] on div "[DATE]_ Paycheck.pdf" at bounding box center [262, 134] width 40 height 5
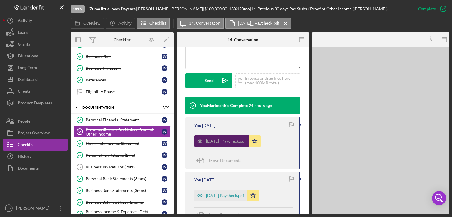
scroll to position [160, 0]
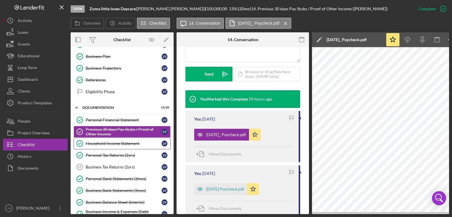
click at [129, 142] on div "Household Income Statement" at bounding box center [124, 143] width 76 height 5
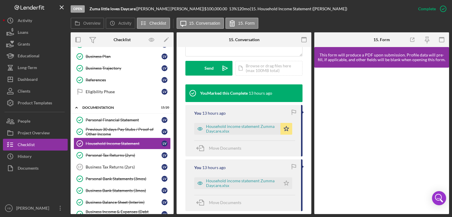
scroll to position [168, 0]
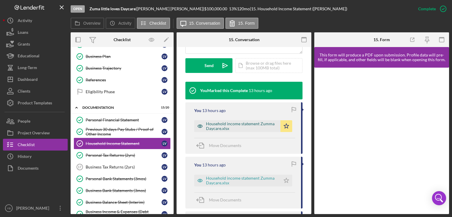
click at [238, 129] on div "Household income statement Zumma Daycare.xlsx" at bounding box center [242, 126] width 72 height 9
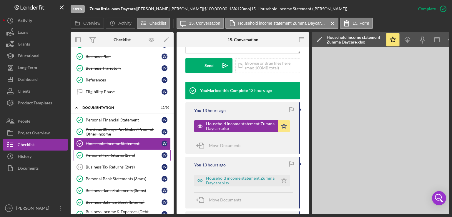
click at [91, 153] on div "Personal Tax Returns (2yrs)" at bounding box center [124, 155] width 76 height 5
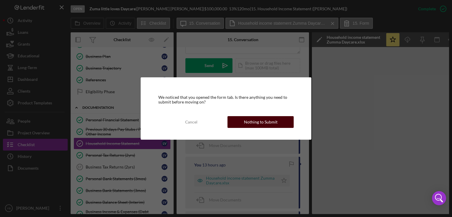
click at [248, 123] on div "Nothing to Submit" at bounding box center [261, 122] width 34 height 12
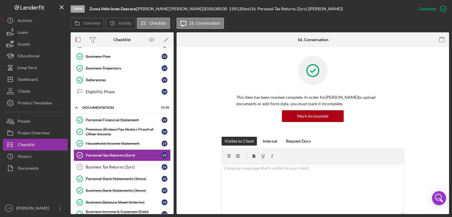
click at [412, 86] on div "This item has been marked complete. In order for [PERSON_NAME] to upload docume…" at bounding box center [312, 96] width 255 height 81
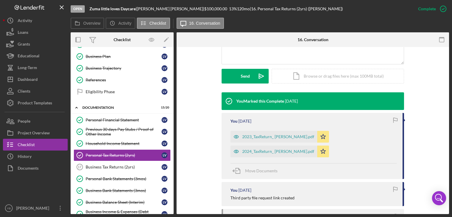
scroll to position [152, 0]
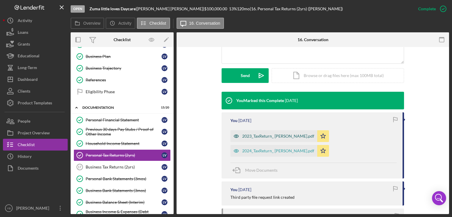
click at [286, 136] on div "2023_TaxReturn_ [PERSON_NAME].pdf" at bounding box center [278, 136] width 72 height 5
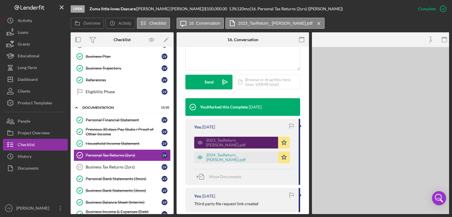
scroll to position [158, 0]
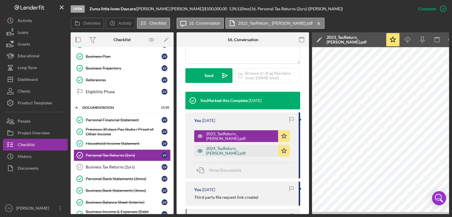
click at [241, 152] on div "2024_TaxReturn_ [PERSON_NAME].pdf" at bounding box center [240, 150] width 69 height 9
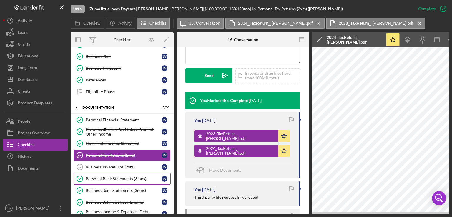
click at [124, 177] on div "Personal Bank Statements (3mos)" at bounding box center [124, 179] width 76 height 5
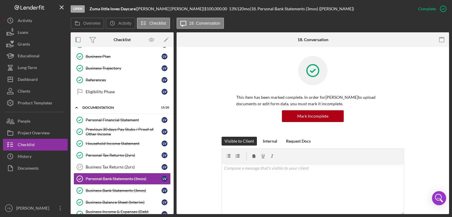
click at [433, 119] on div "This item has been marked complete. In order for [PERSON_NAME] to upload docume…" at bounding box center [312, 96] width 255 height 81
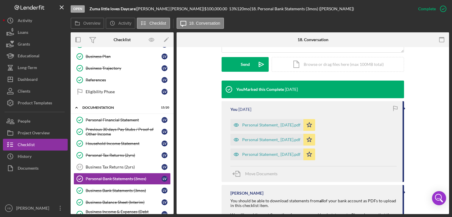
scroll to position [165, 0]
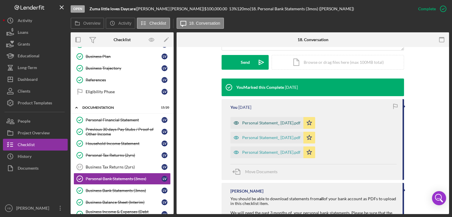
click at [268, 122] on div "Personal Statement_ [DATE].pdf" at bounding box center [271, 123] width 58 height 5
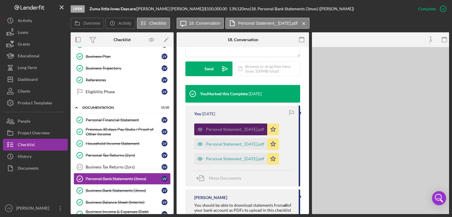
scroll to position [171, 0]
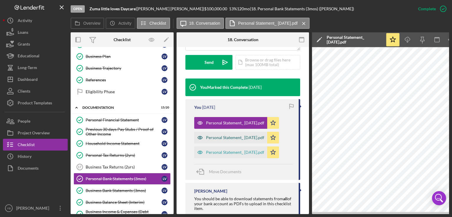
click at [240, 139] on div "Personal Statement_ [DATE].pdf" at bounding box center [235, 137] width 58 height 5
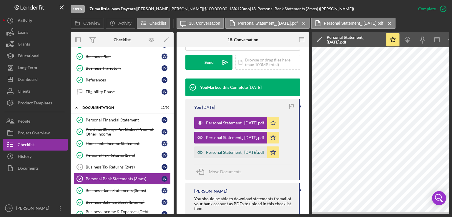
click at [240, 150] on div "Personal Statement_ [DATE].pdf" at bounding box center [230, 153] width 73 height 12
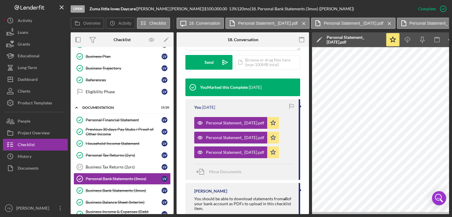
drag, startPoint x: 174, startPoint y: 131, endPoint x: 174, endPoint y: 140, distance: 9.4
click at [174, 140] on div "Overview Internal Workflow Stage Open Icon/Dropdown Arrow Archive (can unarchiv…" at bounding box center [260, 123] width 379 height 182
click at [120, 188] on div "Business Bank Statements (3mos)" at bounding box center [124, 190] width 76 height 5
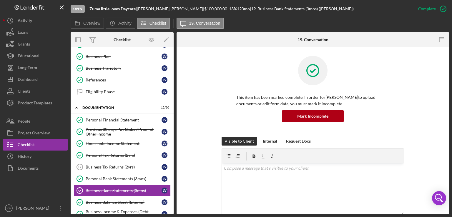
click at [389, 100] on div "This item has been marked complete. In order for [PERSON_NAME] to upload docume…" at bounding box center [313, 96] width 183 height 81
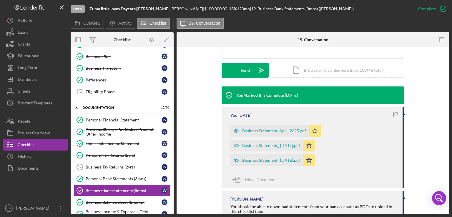
scroll to position [165, 0]
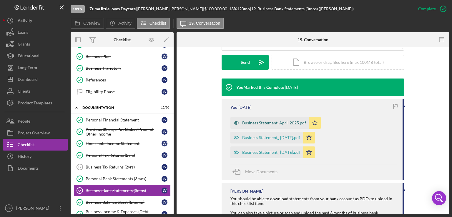
click at [286, 123] on div "Business Statement_April 2025.pdf" at bounding box center [274, 123] width 64 height 5
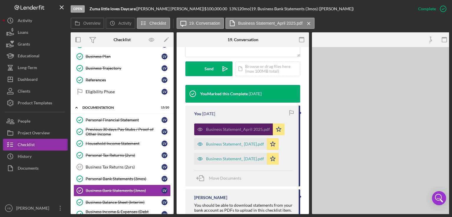
scroll to position [171, 0]
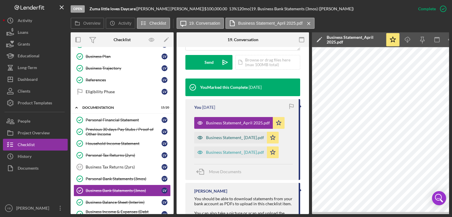
click at [251, 139] on div "Business Statement_ [DATE].pdf" at bounding box center [235, 137] width 58 height 5
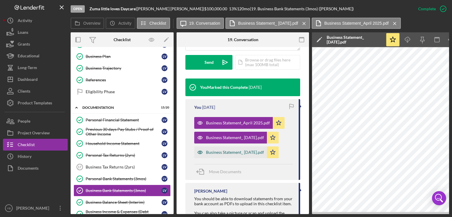
click at [244, 152] on div "Business Statement_ [DATE].pdf" at bounding box center [235, 152] width 58 height 5
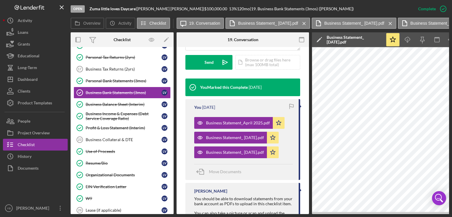
scroll to position [147, 0]
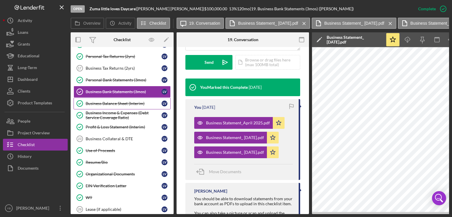
click at [136, 101] on div "Business Balance Sheet (Interim)" at bounding box center [124, 103] width 76 height 5
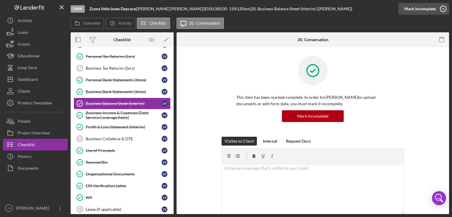
click at [439, 12] on icon "button" at bounding box center [443, 8] width 15 height 15
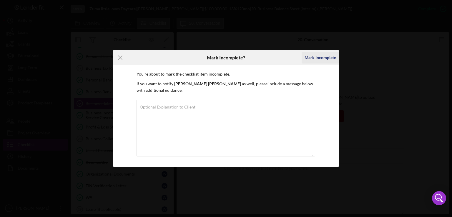
click at [318, 60] on div "Mark Incomplete" at bounding box center [320, 58] width 31 height 12
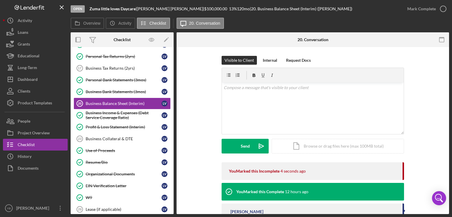
scroll to position [154, 0]
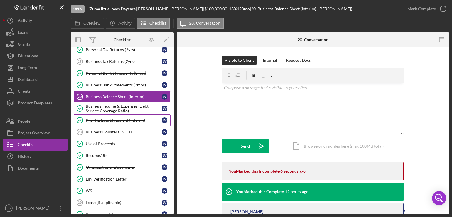
click at [121, 120] on div "Profit & Loss Statement (Interim)" at bounding box center [124, 120] width 76 height 5
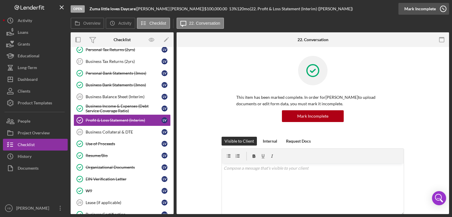
click at [429, 12] on div "Mark Incomplete" at bounding box center [419, 9] width 31 height 12
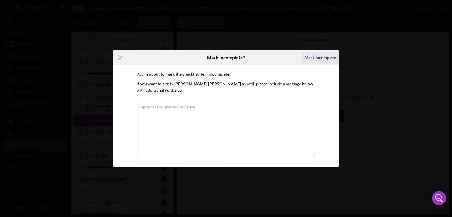
click at [322, 58] on div "Mark Incomplete" at bounding box center [320, 58] width 31 height 12
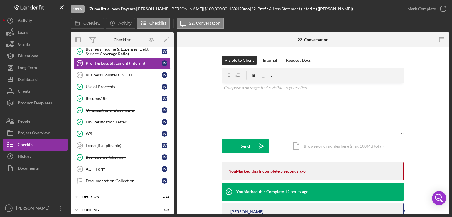
scroll to position [212, 0]
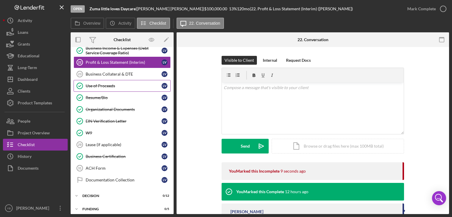
click at [113, 84] on div "Use of Proceeds" at bounding box center [124, 86] width 76 height 5
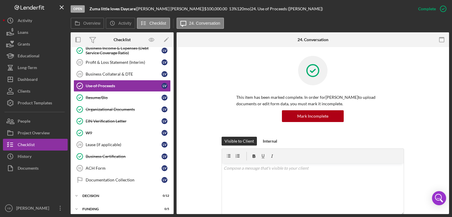
click at [404, 85] on div "This item has been marked complete. In order for [PERSON_NAME] to upload docume…" at bounding box center [312, 96] width 255 height 81
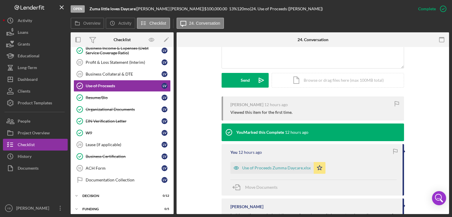
scroll to position [153, 0]
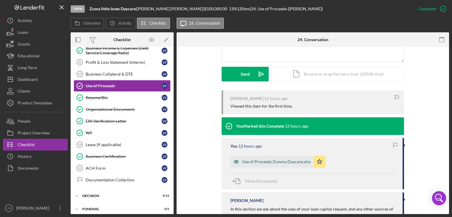
click at [283, 162] on div "Use of Proceeds Zumma Daycare.xlsx" at bounding box center [276, 162] width 69 height 5
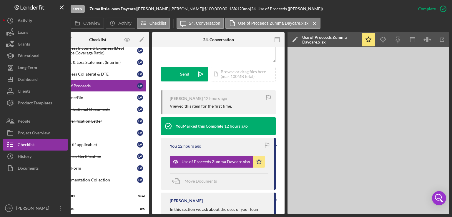
scroll to position [0, 0]
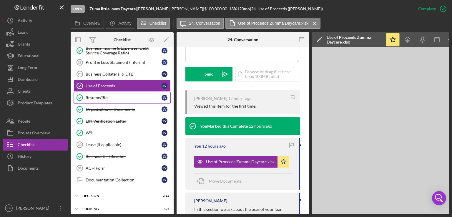
click at [112, 96] on div "Resume/Bio" at bounding box center [124, 97] width 76 height 5
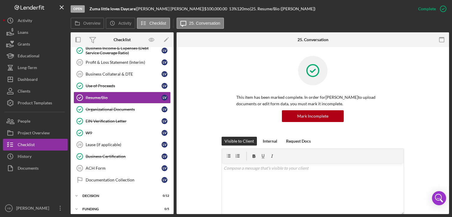
click at [434, 134] on div "This item has been marked complete. In order for [PERSON_NAME] to upload docume…" at bounding box center [312, 96] width 255 height 81
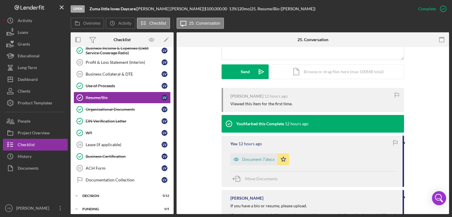
scroll to position [165, 0]
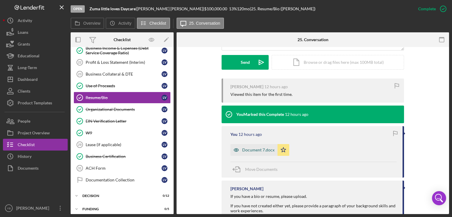
click at [252, 152] on div "Document 7.docx" at bounding box center [258, 150] width 32 height 5
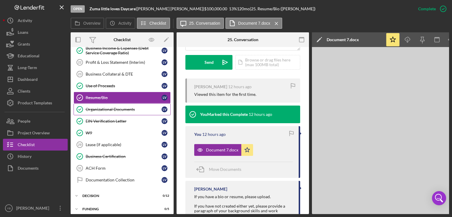
click at [120, 107] on div "Organizational Documents" at bounding box center [124, 109] width 76 height 5
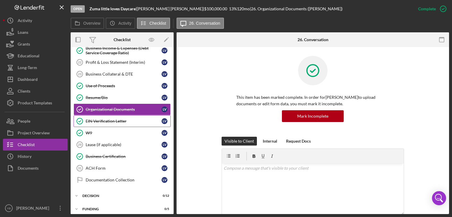
click at [115, 119] on div "EIN Verification Letter" at bounding box center [124, 121] width 76 height 5
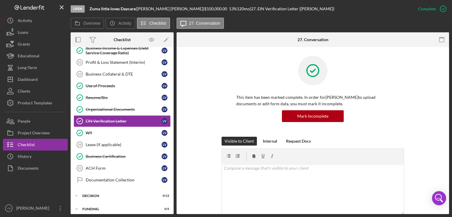
click at [391, 109] on div "This item has been marked complete. In order for [PERSON_NAME] to upload docume…" at bounding box center [313, 96] width 183 height 81
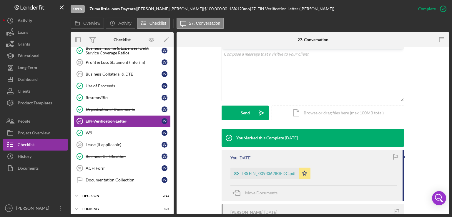
scroll to position [130, 0]
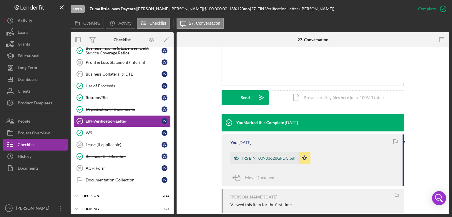
click at [270, 159] on div "IRS EIN_ 00933628GFDC.pdf" at bounding box center [269, 158] width 54 height 5
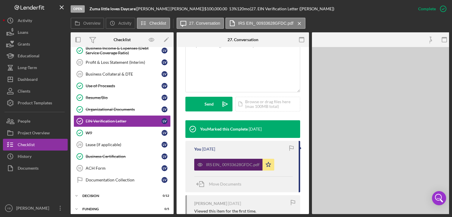
scroll to position [136, 0]
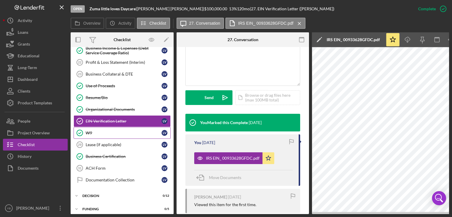
click at [91, 131] on div "W9" at bounding box center [124, 133] width 76 height 5
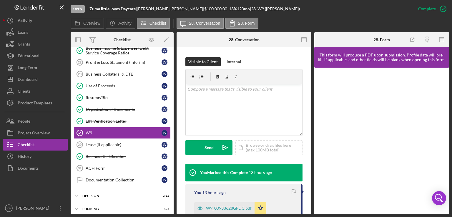
scroll to position [87, 0]
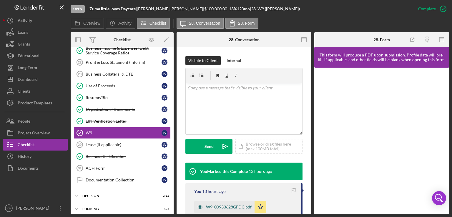
click at [214, 208] on div "W9_00933628GFDC.pdf" at bounding box center [229, 207] width 46 height 5
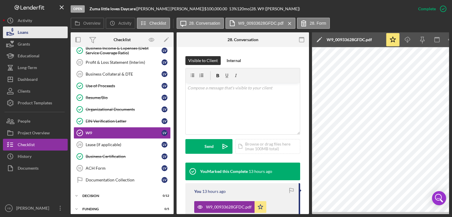
click at [34, 32] on button "Loans" at bounding box center [35, 32] width 65 height 12
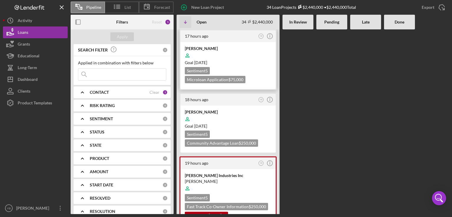
click at [244, 59] on div at bounding box center [228, 55] width 87 height 11
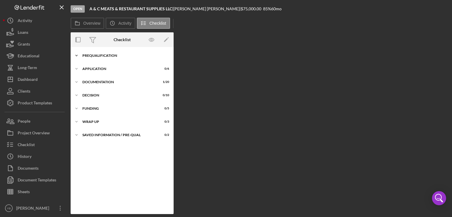
click at [109, 54] on div "Prequalification" at bounding box center [124, 56] width 84 height 4
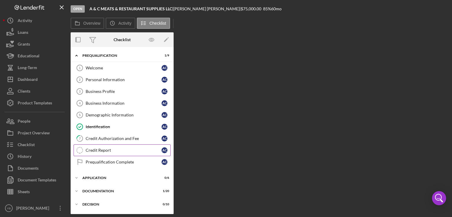
click at [105, 151] on div "Credit Report" at bounding box center [124, 150] width 76 height 5
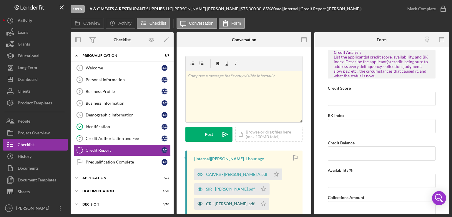
click at [220, 204] on div "CR - [PERSON_NAME].pdf" at bounding box center [230, 204] width 49 height 5
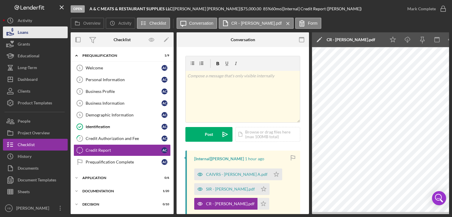
click at [29, 29] on button "Loans" at bounding box center [35, 32] width 65 height 12
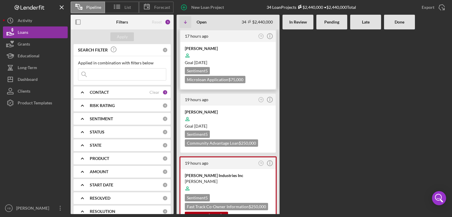
click at [244, 59] on div at bounding box center [228, 55] width 87 height 11
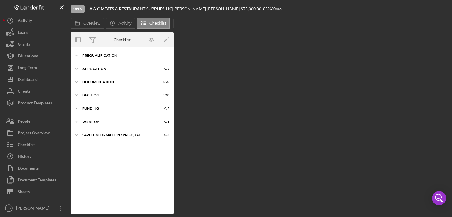
click at [107, 54] on div "Prequalification" at bounding box center [124, 56] width 84 height 4
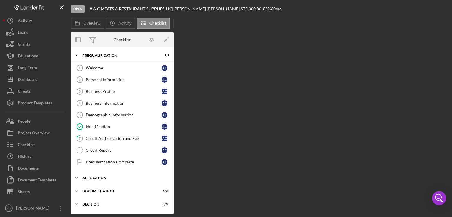
drag, startPoint x: 174, startPoint y: 79, endPoint x: 172, endPoint y: 180, distance: 100.7
click at [172, 180] on div "Overview Internal Workflow Stage Open Icon/Dropdown Arrow Archive (can unarchiv…" at bounding box center [260, 123] width 379 height 182
click at [173, 180] on div "Icon/Expander Prequalification 1 / 9 Welcome 1 Welcome A C Personal Information…" at bounding box center [122, 130] width 103 height 167
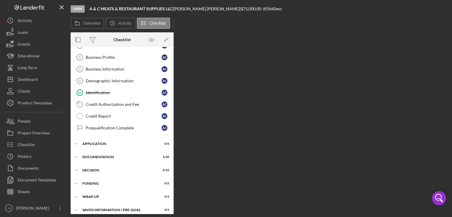
scroll to position [38, 0]
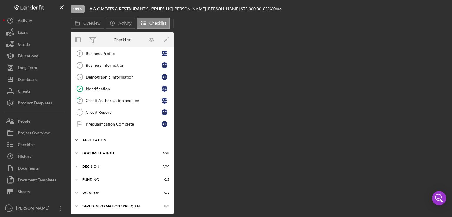
click at [101, 137] on div "Icon/Expander Application 0 / 6" at bounding box center [122, 140] width 103 height 12
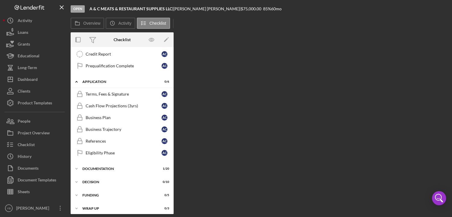
scroll to position [97, 0]
click at [102, 163] on div "Icon/Expander Documentation 1 / 20" at bounding box center [122, 169] width 103 height 12
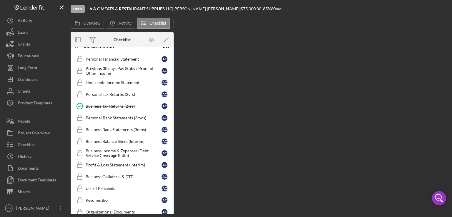
scroll to position [221, 0]
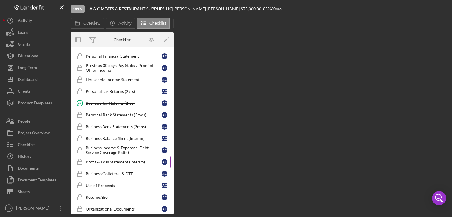
drag, startPoint x: 167, startPoint y: 170, endPoint x: 135, endPoint y: 159, distance: 33.5
click at [135, 159] on div "Personal Financial Statement Personal Financial Statement A C Previous 30 days …" at bounding box center [122, 169] width 103 height 238
click at [135, 160] on div "Profit & Loss Statement (Interim)" at bounding box center [124, 162] width 76 height 5
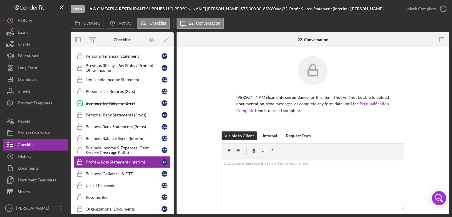
click at [429, 133] on div "Visible to Client Internal Request Docs v Color teal Color pink Remove color Ad…" at bounding box center [312, 185] width 255 height 107
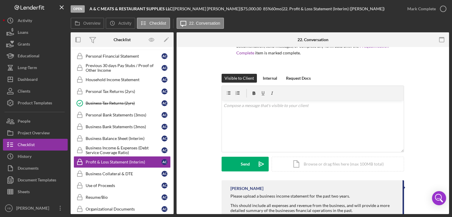
scroll to position [109, 0]
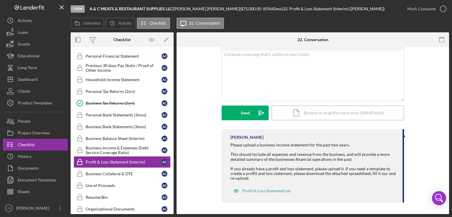
click at [358, 115] on div "Icon/Document Browse or drag files here (max 100MB total) Tap to choose files o…" at bounding box center [338, 113] width 132 height 15
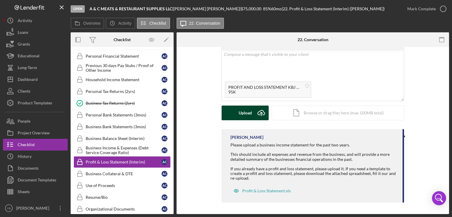
click at [251, 113] on div "Upload" at bounding box center [245, 113] width 13 height 15
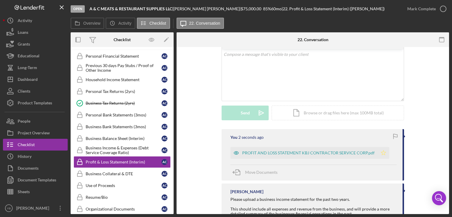
click at [381, 152] on polygon "button" at bounding box center [383, 152] width 5 height 5
click at [425, 8] on div "Mark Complete" at bounding box center [421, 9] width 29 height 12
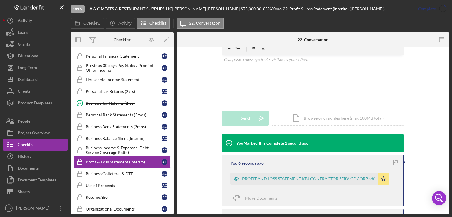
scroll to position [114, 0]
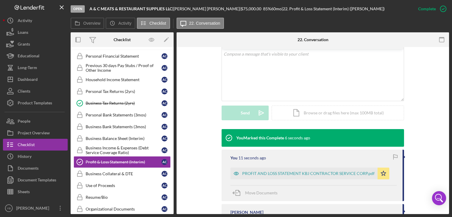
drag, startPoint x: 174, startPoint y: 131, endPoint x: 173, endPoint y: 113, distance: 18.0
click at [173, 113] on div "Overview Internal Workflow Stage Open Icon/Dropdown Arrow Archive (can unarchiv…" at bounding box center [260, 123] width 379 height 182
click at [173, 121] on div "Overview Internal Workflow Stage Open Icon/Dropdown Arrow Archive (can unarchiv…" at bounding box center [260, 123] width 379 height 182
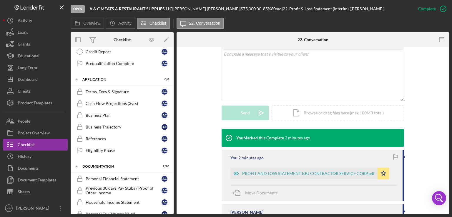
scroll to position [97, 0]
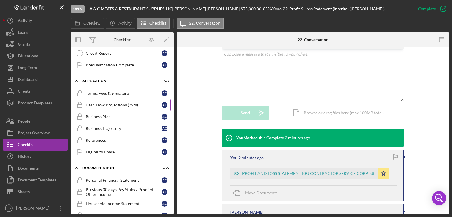
click at [114, 104] on div "Cash Flow Projections (3yrs)" at bounding box center [124, 105] width 76 height 5
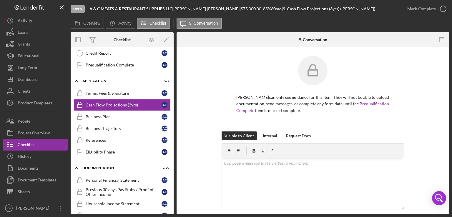
drag, startPoint x: 449, startPoint y: 119, endPoint x: 411, endPoint y: 119, distance: 38.0
click at [411, 119] on div "Open A & C MEATS & RESTAURANT SUPPLIES LLC | [PERSON_NAME] | $75,000.00 85 % 60…" at bounding box center [226, 108] width 452 height 217
click at [411, 119] on div "[PERSON_NAME] can only see guidance for this item. They will not be able to upl…" at bounding box center [312, 94] width 255 height 76
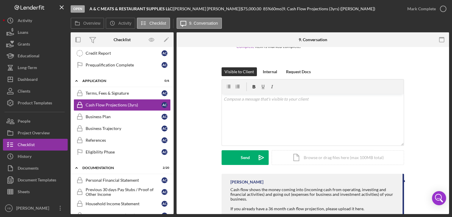
scroll to position [130, 0]
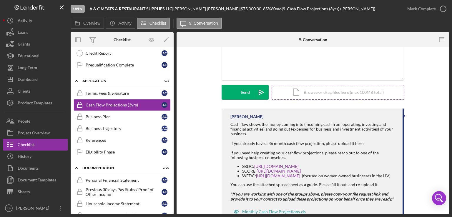
click at [358, 93] on div "Icon/Document Browse or drag files here (max 100MB total) Tap to choose files o…" at bounding box center [338, 92] width 132 height 15
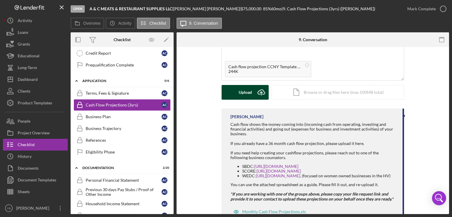
click at [247, 94] on div "Upload" at bounding box center [245, 92] width 13 height 15
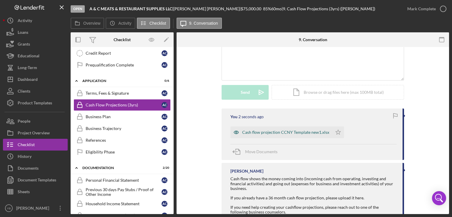
click at [266, 135] on div "Cash flow projection CCNY Template new1.xlsx" at bounding box center [281, 133] width 102 height 12
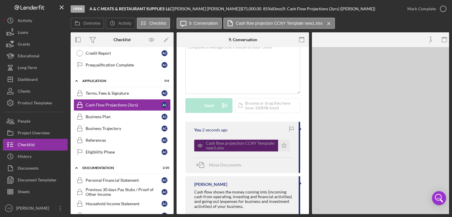
scroll to position [142, 0]
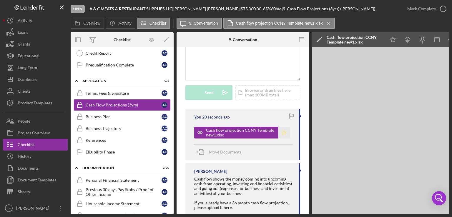
click at [283, 133] on icon "Icon/Star" at bounding box center [284, 133] width 12 height 12
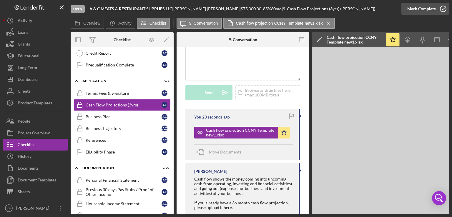
click at [424, 9] on div "Mark Complete" at bounding box center [421, 9] width 29 height 12
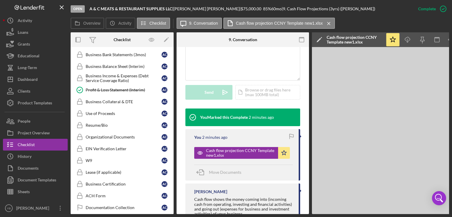
scroll to position [294, 0]
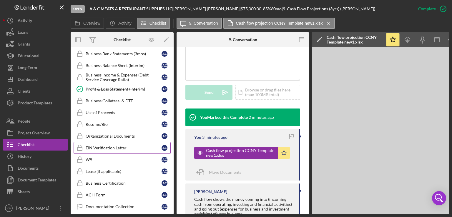
click at [121, 146] on div "EIN Verification Letter" at bounding box center [124, 148] width 76 height 5
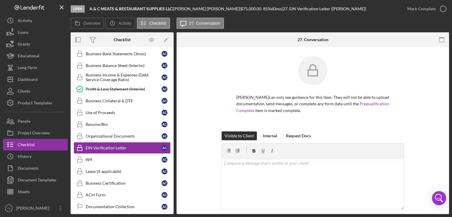
click at [419, 102] on div "[PERSON_NAME] can only see guidance for this item. They will not be able to upl…" at bounding box center [312, 94] width 255 height 76
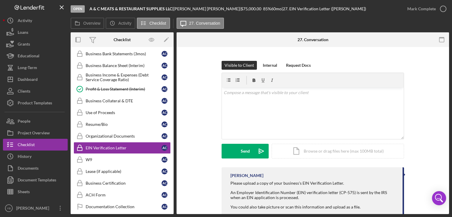
scroll to position [85, 0]
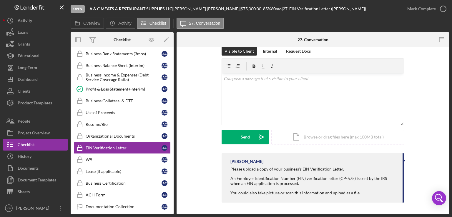
click at [376, 133] on div "Icon/Document Browse or drag files here (max 100MB total) Tap to choose files o…" at bounding box center [338, 137] width 132 height 15
click at [238, 135] on button "Upload Icon/Upload" at bounding box center [245, 137] width 47 height 15
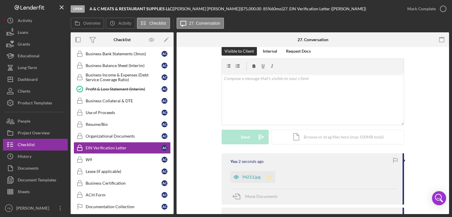
click at [268, 178] on polygon "button" at bounding box center [269, 177] width 5 height 5
click at [432, 115] on div "Visible to Client Internal Request Docs v Color teal Color pink Remove color Ad…" at bounding box center [312, 100] width 255 height 107
click at [252, 175] on div "94213.jpg" at bounding box center [251, 177] width 18 height 5
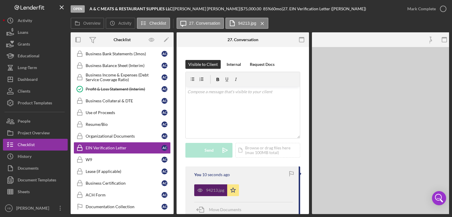
scroll to position [98, 0]
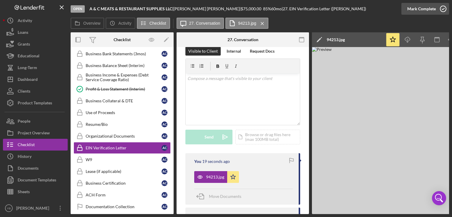
click at [428, 7] on div "Mark Complete" at bounding box center [421, 9] width 29 height 12
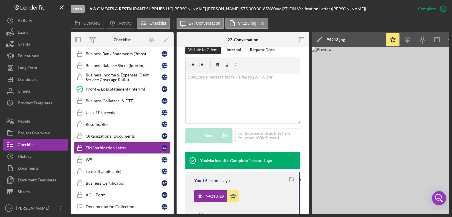
scroll to position [97, 0]
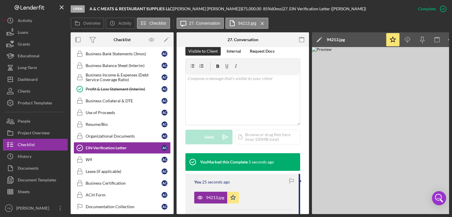
drag, startPoint x: 174, startPoint y: 150, endPoint x: 172, endPoint y: 146, distance: 4.7
click at [172, 146] on div "Overview Internal Workflow Stage Open Icon/Dropdown Arrow Archive (can unarchiv…" at bounding box center [260, 123] width 379 height 182
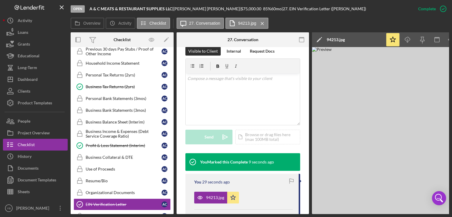
scroll to position [236, 0]
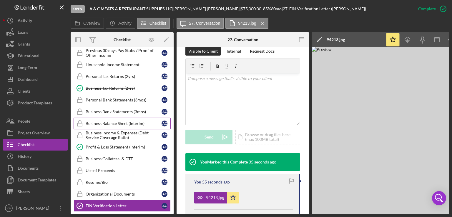
click at [137, 121] on div "Business Balance Sheet (Interim)" at bounding box center [124, 123] width 76 height 5
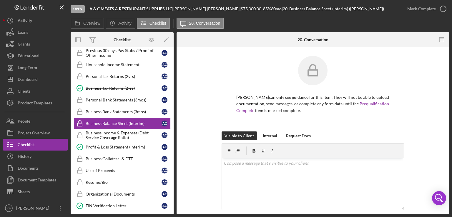
click at [430, 117] on div "[PERSON_NAME] can only see guidance for this item. They will not be able to upl…" at bounding box center [312, 94] width 255 height 76
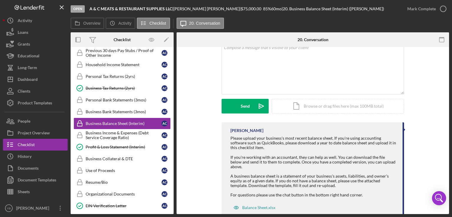
scroll to position [128, 0]
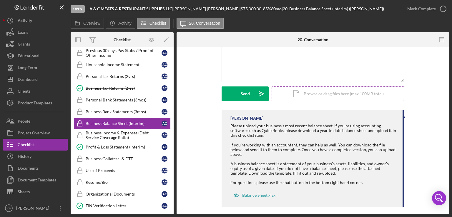
click at [364, 94] on div "Icon/Document Browse or drag files here (max 100MB total) Tap to choose files o…" at bounding box center [338, 94] width 132 height 15
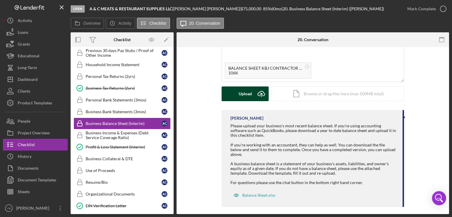
click at [239, 96] on div "Upload" at bounding box center [245, 94] width 13 height 15
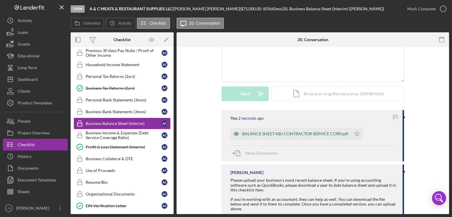
click at [262, 133] on div "BALANCE SHEET KBJ CONTRACTOR SERVICE CORP.pdf" at bounding box center [295, 134] width 106 height 5
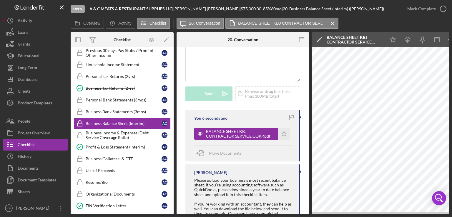
scroll to position [0, 39]
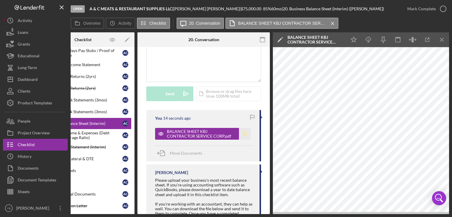
click at [245, 133] on polygon "button" at bounding box center [245, 133] width 5 height 5
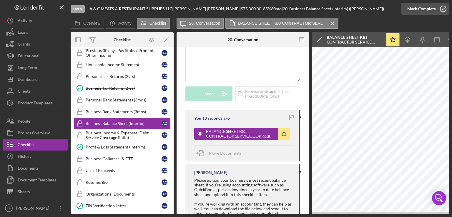
click at [424, 10] on div "Mark Complete" at bounding box center [421, 9] width 29 height 12
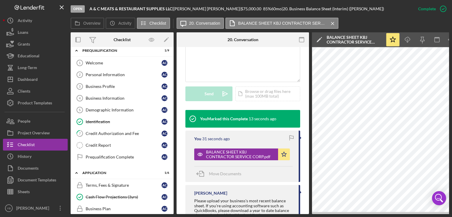
scroll to position [2, 0]
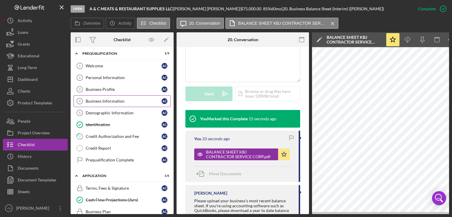
click at [113, 99] on div "Business Information" at bounding box center [124, 101] width 76 height 5
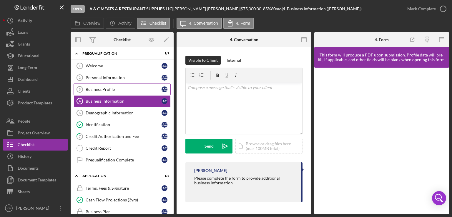
click at [107, 87] on div "Business Profile" at bounding box center [124, 89] width 76 height 5
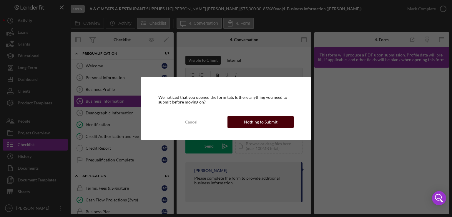
click at [264, 124] on div "Nothing to Submit" at bounding box center [261, 122] width 34 height 12
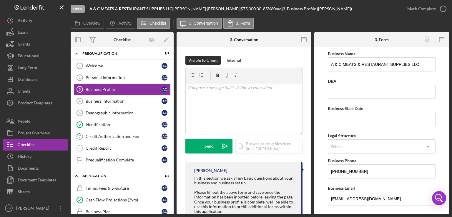
click at [173, 99] on div "Overview Internal Workflow Stage Open Icon/Dropdown Arrow Archive (can unarchiv…" at bounding box center [260, 123] width 379 height 182
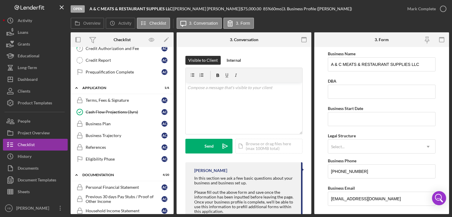
scroll to position [89, 0]
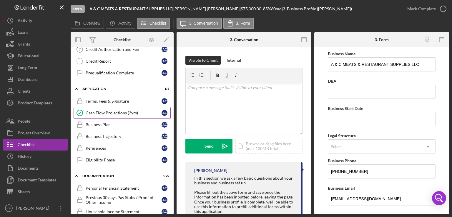
click at [130, 112] on div "Cash Flow Projections (3yrs)" at bounding box center [124, 113] width 76 height 5
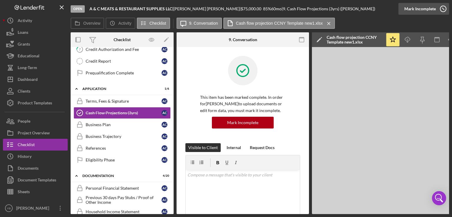
click at [421, 14] on div "Mark Incomplete" at bounding box center [419, 9] width 31 height 12
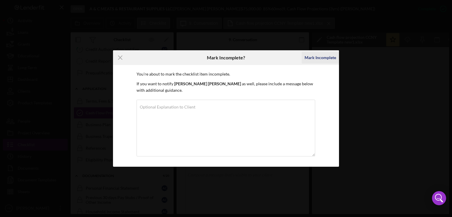
click at [323, 60] on div "Mark Incomplete" at bounding box center [320, 58] width 31 height 12
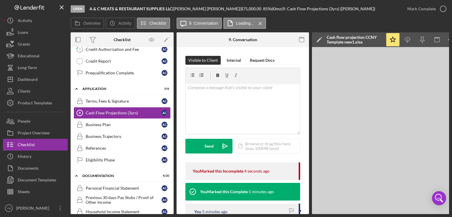
drag, startPoint x: 307, startPoint y: 114, endPoint x: 309, endPoint y: 117, distance: 3.9
click at [309, 117] on div "Cash Flow Projections (3yrs) 9 Cash Flow Projections (3yrs) Visible to Client I…" at bounding box center [243, 130] width 132 height 167
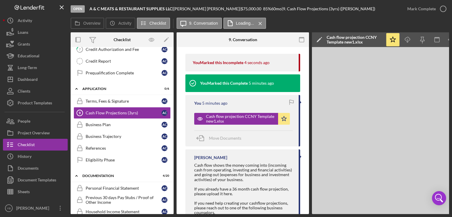
scroll to position [112, 0]
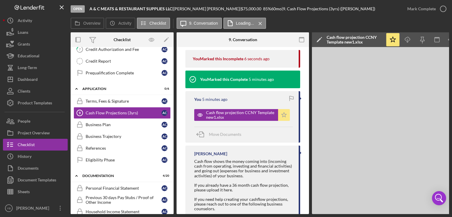
click at [283, 116] on polygon "button" at bounding box center [284, 114] width 5 height 5
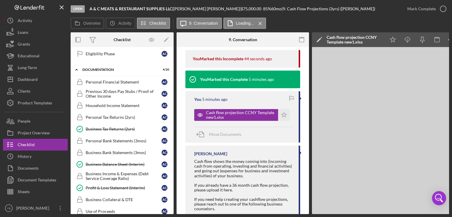
scroll to position [194, 0]
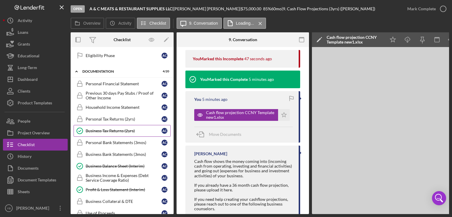
click at [125, 130] on div "Business Tax Returns (2yrs)" at bounding box center [124, 131] width 76 height 5
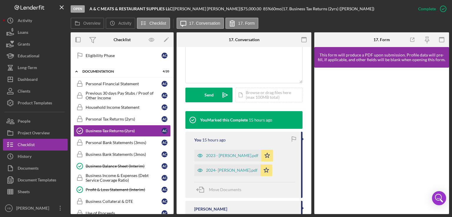
scroll to position [145, 0]
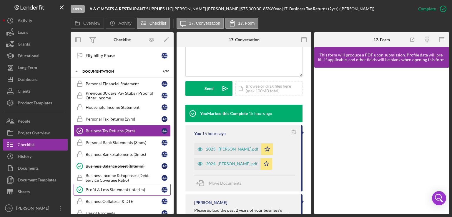
click at [134, 188] on div "Profit & Loss Statement (Interim)" at bounding box center [124, 190] width 76 height 5
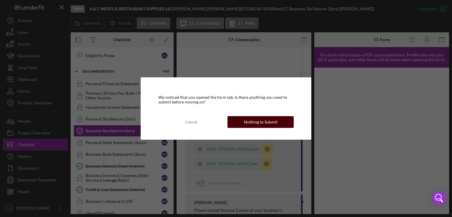
click at [278, 118] on button "Nothing to Submit" at bounding box center [261, 122] width 66 height 12
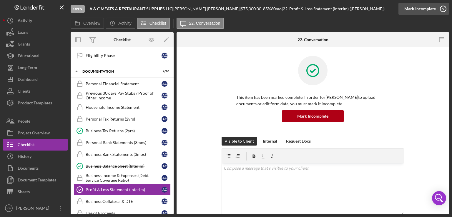
click at [428, 9] on div "Mark Incomplete" at bounding box center [419, 9] width 31 height 12
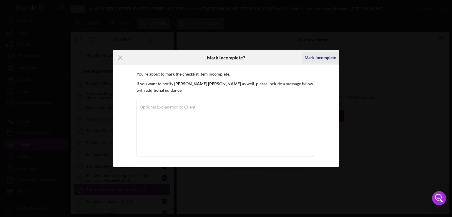
click at [324, 58] on div "Mark Incomplete" at bounding box center [320, 58] width 31 height 12
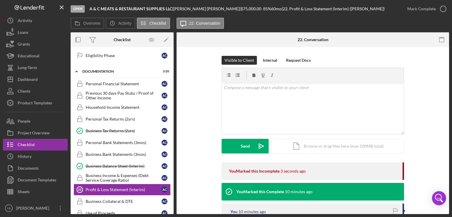
click at [432, 131] on div "Visible to Client Internal Request Docs v Color teal Color pink Remove color Ad…" at bounding box center [312, 109] width 255 height 107
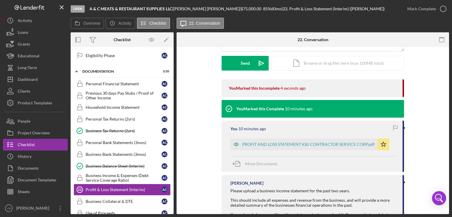
scroll to position [129, 0]
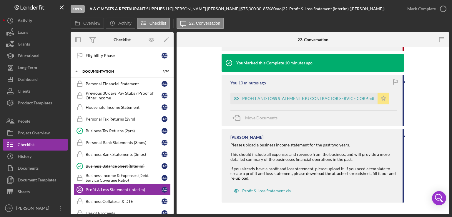
click at [382, 97] on polygon "button" at bounding box center [383, 98] width 5 height 5
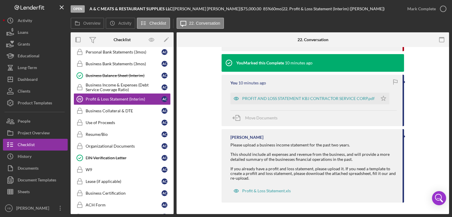
scroll to position [285, 0]
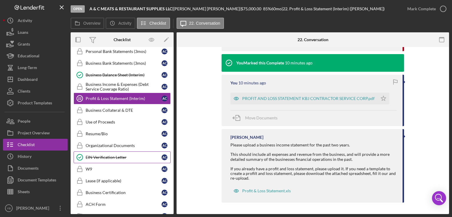
click at [125, 155] on div "EIN Verification Letter" at bounding box center [124, 157] width 76 height 5
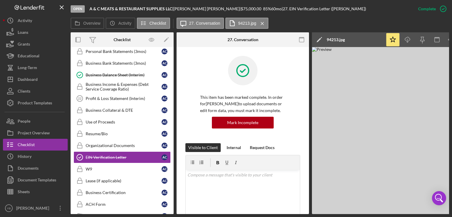
drag, startPoint x: 307, startPoint y: 118, endPoint x: 308, endPoint y: 123, distance: 5.6
click at [308, 123] on div "EIN Verification Letter EIN Verification Letter This item has been marked compl…" at bounding box center [243, 130] width 132 height 167
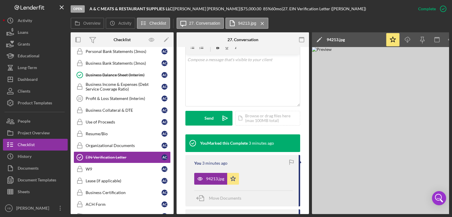
scroll to position [120, 0]
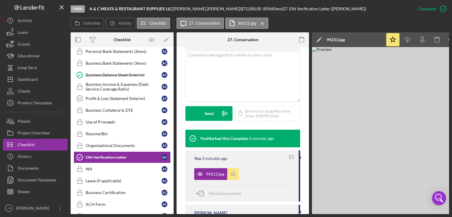
click at [232, 171] on icon "Icon/Star" at bounding box center [233, 174] width 12 height 12
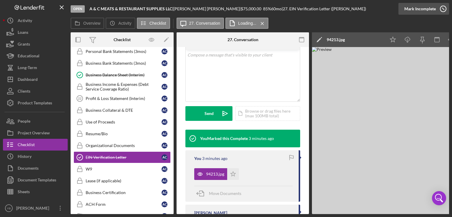
click at [427, 10] on div "Mark Incomplete" at bounding box center [419, 9] width 31 height 12
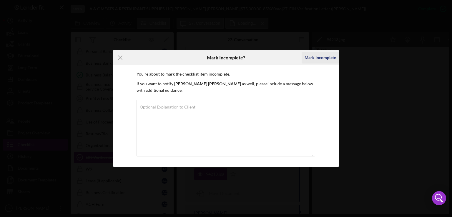
click at [323, 59] on div "Mark Incomplete" at bounding box center [320, 58] width 31 height 12
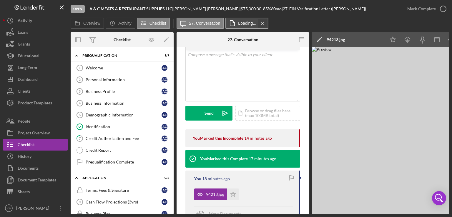
click at [261, 21] on icon "Icon/Menu Close" at bounding box center [262, 23] width 10 height 15
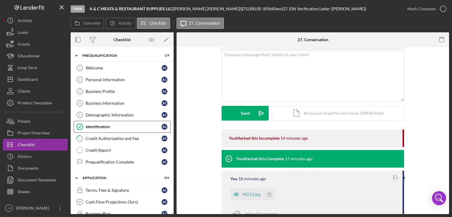
click at [100, 126] on div "Identification" at bounding box center [124, 127] width 76 height 5
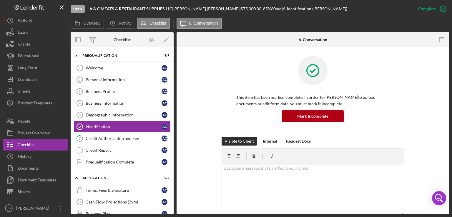
click at [423, 87] on div "This item has been marked complete. In order for [PERSON_NAME] to upload docume…" at bounding box center [312, 96] width 255 height 81
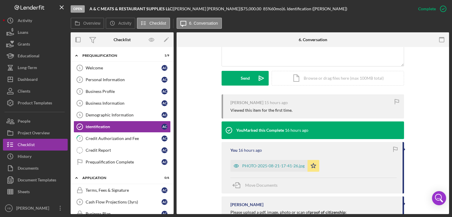
scroll to position [153, 0]
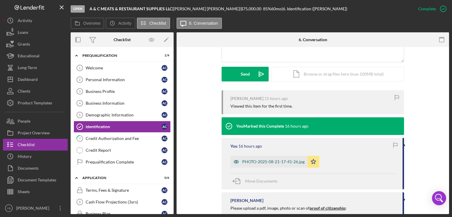
click at [293, 163] on div "PHOTO-2025-08-21-17-41-26.jpg" at bounding box center [273, 162] width 62 height 5
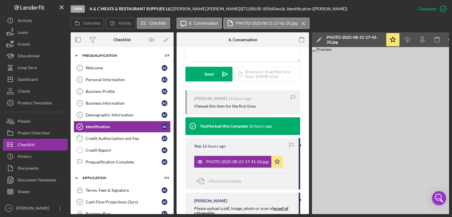
click at [172, 95] on div "Icon/Expander Prequalification 1 / 9 Welcome 1 Welcome A C Personal Information…" at bounding box center [122, 130] width 103 height 167
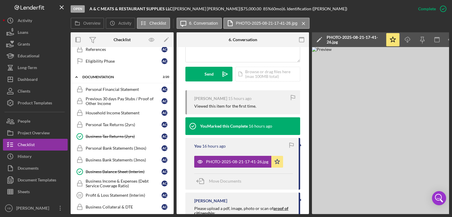
scroll to position [0, 0]
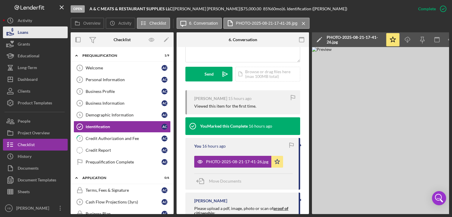
click at [33, 34] on button "Loans" at bounding box center [35, 32] width 65 height 12
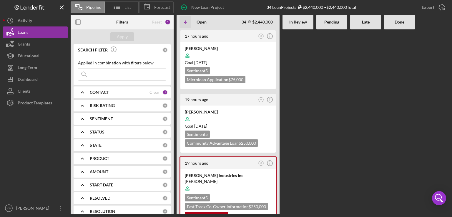
click at [292, 85] on Review at bounding box center [298, 121] width 31 height 185
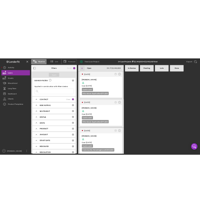
scroll to position [294, 0]
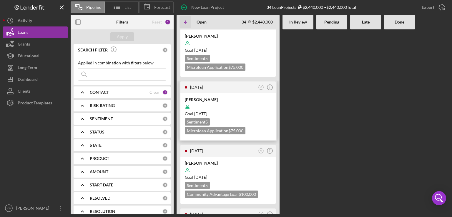
click at [241, 101] on div at bounding box center [228, 106] width 87 height 11
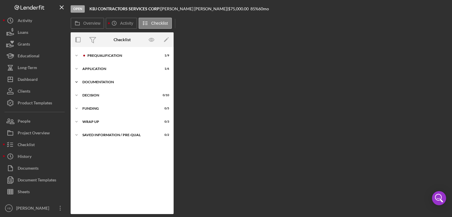
click at [105, 79] on div "Icon/Expander Documentation 8 / 20" at bounding box center [122, 82] width 103 height 12
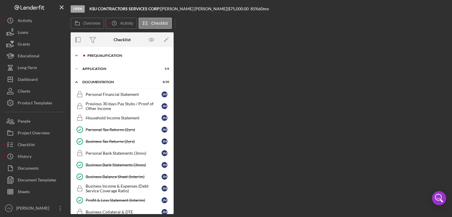
click at [100, 55] on div "Prequalification" at bounding box center [126, 56] width 79 height 4
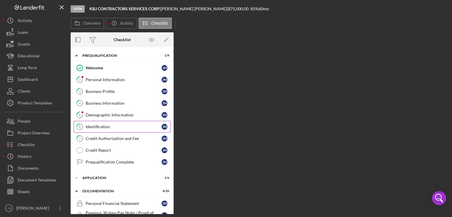
click at [102, 127] on div "Identification" at bounding box center [124, 127] width 76 height 5
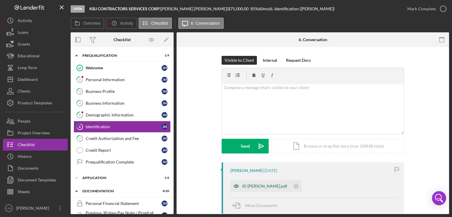
click at [263, 185] on div "ID [PERSON_NAME].pdf" at bounding box center [264, 186] width 45 height 5
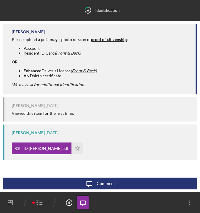
click at [129, 82] on div "Please upload a pdf, image, photo or scan of proof of citizenship : Passport Re…" at bounding box center [101, 62] width 178 height 50
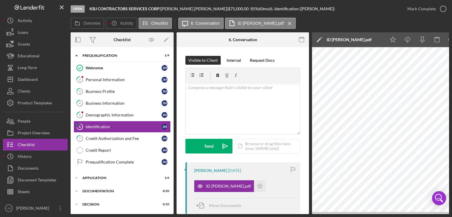
scroll to position [40, 0]
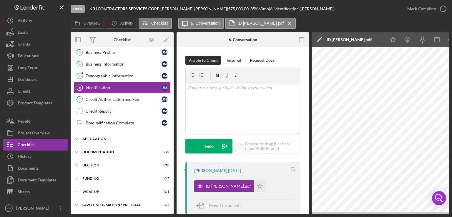
click at [95, 137] on div "Application" at bounding box center [124, 139] width 84 height 4
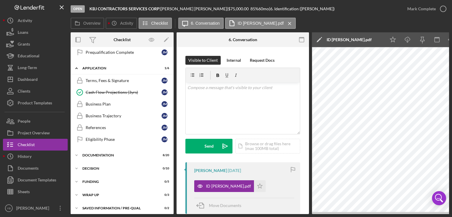
scroll to position [113, 0]
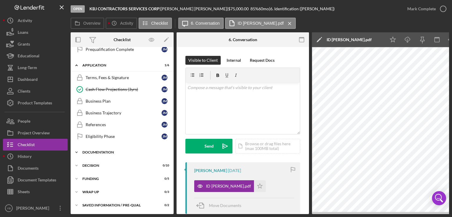
click at [107, 152] on div "Icon/Expander Documentation 8 / 20" at bounding box center [122, 153] width 103 height 12
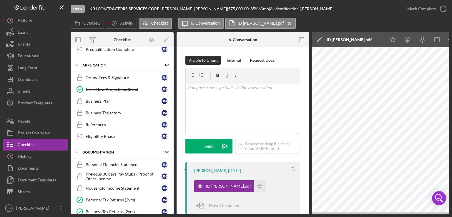
drag, startPoint x: 174, startPoint y: 136, endPoint x: 172, endPoint y: 152, distance: 16.0
click at [172, 152] on div "Overview Internal Workflow Stage Open Icon/Dropdown Arrow Archive (can unarchiv…" at bounding box center [260, 123] width 379 height 182
drag, startPoint x: 171, startPoint y: 127, endPoint x: 173, endPoint y: 133, distance: 7.0
click at [173, 133] on div "Icon/Expander Prequalification 1 / 9 Welcome Welcome [PERSON_NAME] 2 Personal I…" at bounding box center [122, 130] width 103 height 167
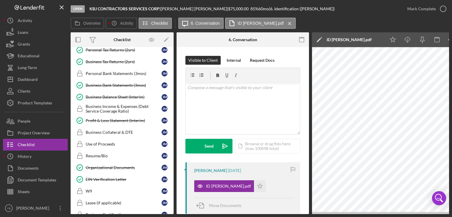
scroll to position [263, 0]
drag, startPoint x: 172, startPoint y: 144, endPoint x: 173, endPoint y: 136, distance: 8.0
click at [173, 136] on div "Icon/Expander Prequalification 1 / 9 Welcome Welcome [PERSON_NAME] 2 Personal I…" at bounding box center [122, 130] width 103 height 167
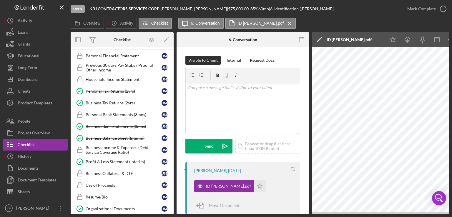
scroll to position [219, 0]
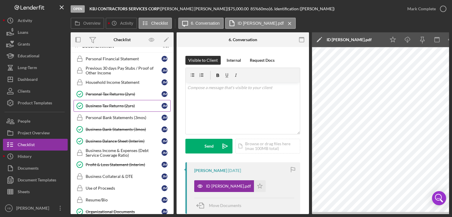
click at [109, 104] on div "Business Tax Returns (2yrs)" at bounding box center [124, 106] width 76 height 5
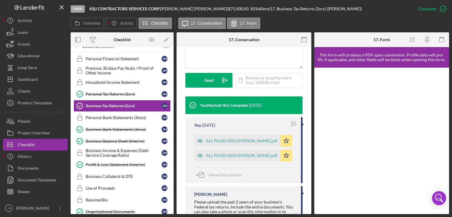
scroll to position [154, 0]
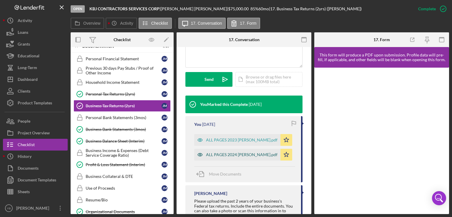
click at [238, 153] on div "ALL PAGES 2024 [PERSON_NAME].pdf" at bounding box center [242, 154] width 72 height 5
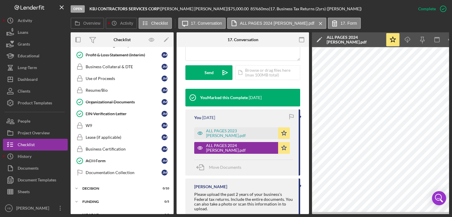
scroll to position [326, 0]
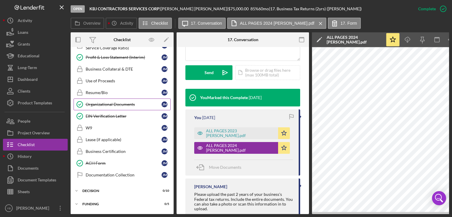
click at [110, 102] on div "Organizational Documents" at bounding box center [124, 104] width 76 height 5
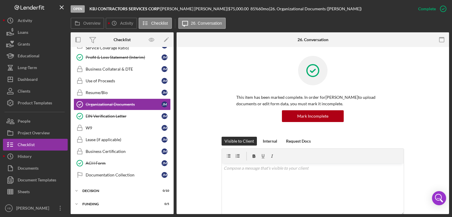
click at [393, 91] on div "This item has been marked complete. In order for [PERSON_NAME] to upload docume…" at bounding box center [313, 96] width 183 height 81
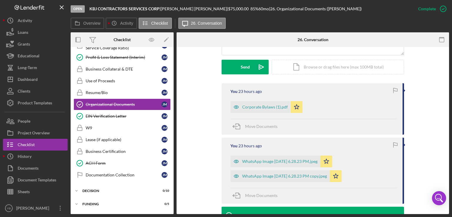
scroll to position [165, 0]
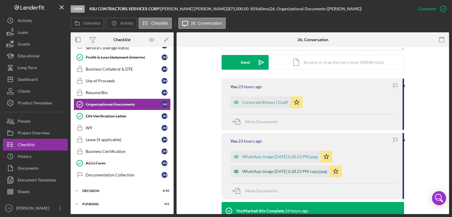
click at [273, 173] on div "WhatsApp Image [DATE] 6.28.23 PM copy.jpeg" at bounding box center [284, 171] width 85 height 5
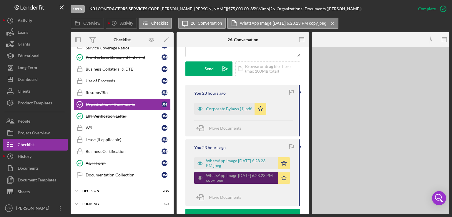
scroll to position [178, 0]
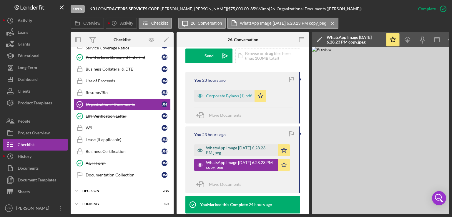
click at [264, 155] on div "WhatsApp Image [DATE] 6.28.23 PM.jpeg" at bounding box center [240, 150] width 69 height 9
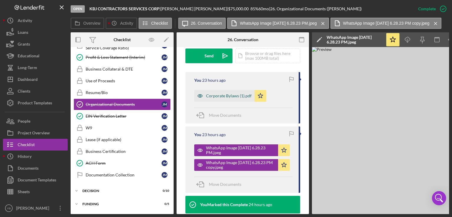
click at [236, 98] on div "Corporate Bylaws (1).pdf" at bounding box center [229, 96] width 46 height 5
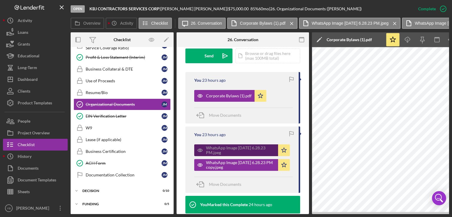
click at [239, 155] on div "WhatsApp Image [DATE] 6.28.23 PM.jpeg" at bounding box center [240, 150] width 69 height 9
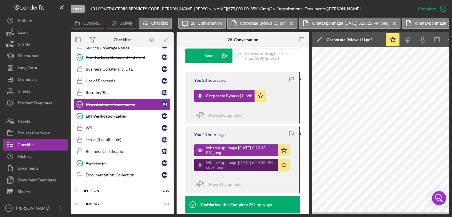
click at [229, 170] on div "WhatsApp Image [DATE] 6.28.23 PM copy.jpeg" at bounding box center [240, 164] width 69 height 9
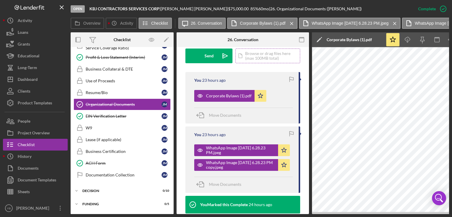
click at [266, 63] on div "Icon/Document Browse or drag files here (max 100MB total) Tap to choose files o…" at bounding box center [268, 56] width 65 height 15
click at [208, 58] on div "Upload" at bounding box center [209, 56] width 13 height 15
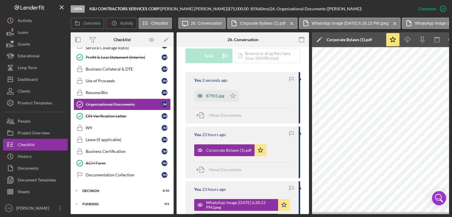
click at [214, 98] on div "87901.jpg" at bounding box center [215, 96] width 18 height 5
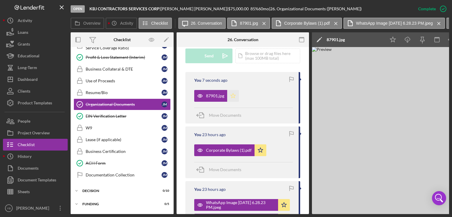
click at [235, 99] on icon "Icon/Star" at bounding box center [233, 96] width 12 height 12
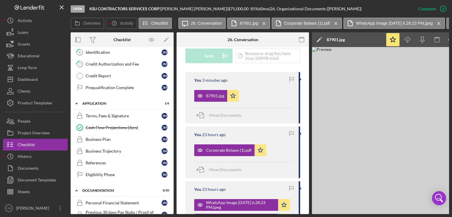
scroll to position [32, 0]
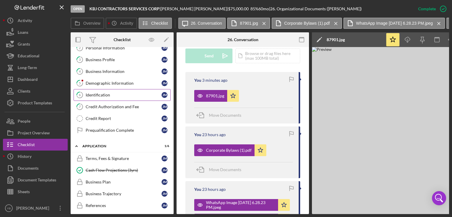
click at [103, 94] on div "Identification" at bounding box center [124, 95] width 76 height 5
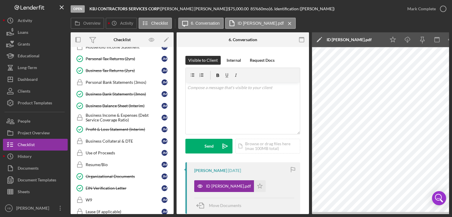
scroll to position [255, 0]
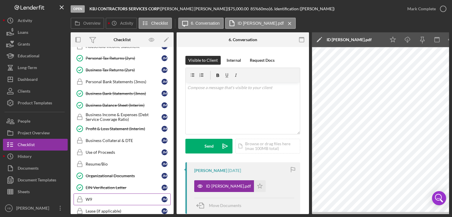
click at [91, 198] on div "W9" at bounding box center [124, 199] width 76 height 5
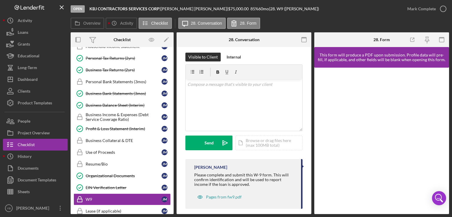
scroll to position [93, 0]
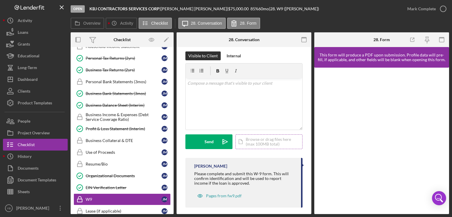
click at [257, 145] on div "Icon/Document Browse or drag files here (max 100MB total) Tap to choose files o…" at bounding box center [269, 142] width 67 height 15
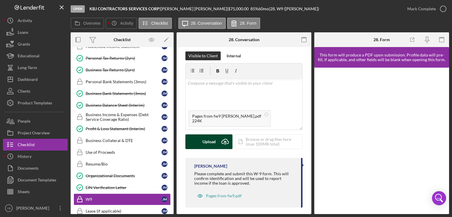
click at [200, 139] on button "Upload Icon/Upload" at bounding box center [208, 142] width 47 height 15
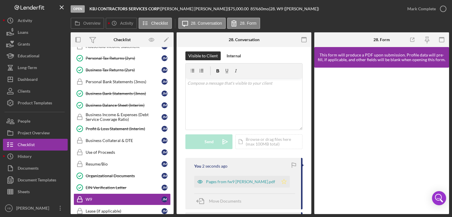
click at [285, 182] on icon "Icon/Star" at bounding box center [284, 182] width 12 height 12
click at [432, 9] on div "Mark Complete" at bounding box center [421, 9] width 29 height 12
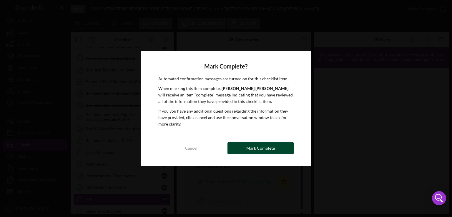
click at [270, 146] on div "Mark Complete" at bounding box center [260, 148] width 29 height 12
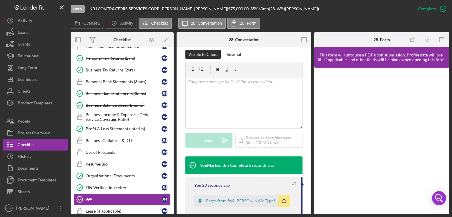
click at [173, 181] on div "Icon/Expander Prequalification 1 / 9 Welcome Welcome [PERSON_NAME] 2 Personal I…" at bounding box center [122, 130] width 103 height 167
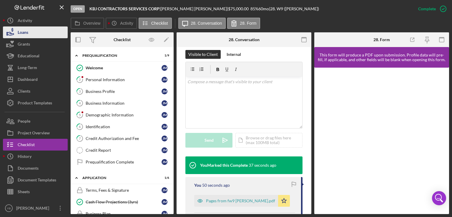
click at [30, 33] on button "Loans" at bounding box center [35, 32] width 65 height 12
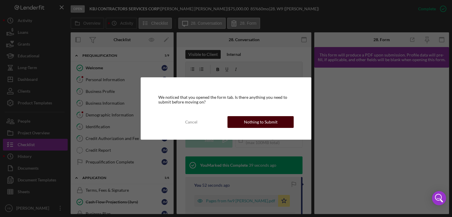
click at [242, 118] on button "Nothing to Submit" at bounding box center [261, 122] width 66 height 12
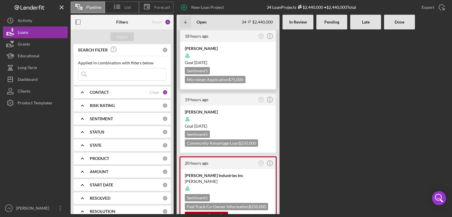
click at [257, 63] on div "Goal [DATE]" at bounding box center [228, 63] width 87 height 6
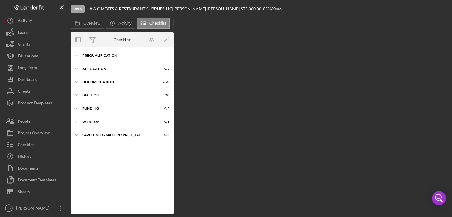
click at [105, 58] on div "Icon/Expander Prequalification 1 / 9" at bounding box center [122, 56] width 103 height 12
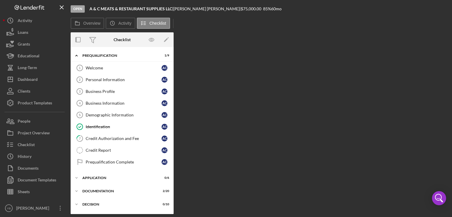
scroll to position [38, 0]
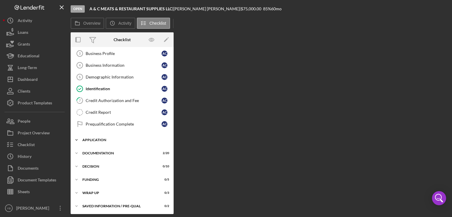
click at [100, 138] on div "Application" at bounding box center [124, 140] width 84 height 4
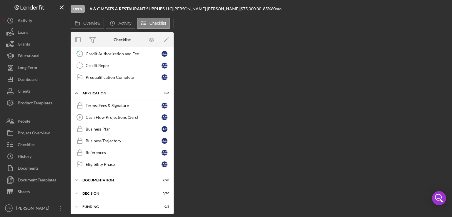
scroll to position [93, 0]
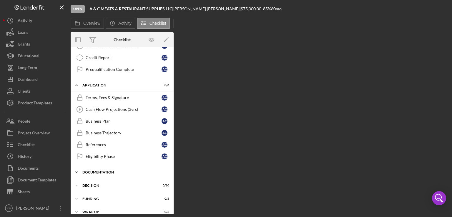
click at [108, 172] on div "Documentation" at bounding box center [124, 173] width 84 height 4
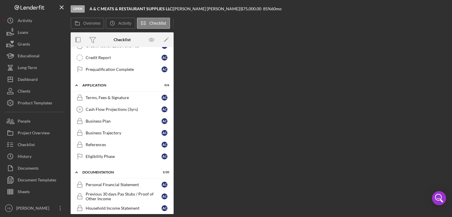
click at [172, 129] on div "Icon/Expander Prequalification 1 / 9 Welcome 1 Welcome A C Personal Information…" at bounding box center [122, 130] width 103 height 167
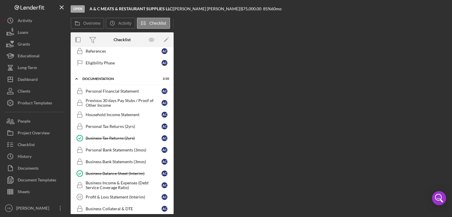
scroll to position [0, 0]
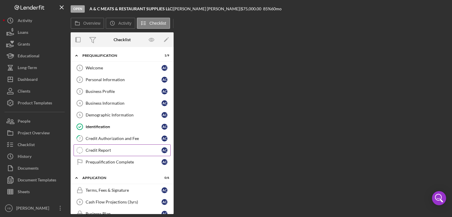
click at [108, 148] on div "Credit Report" at bounding box center [124, 150] width 76 height 5
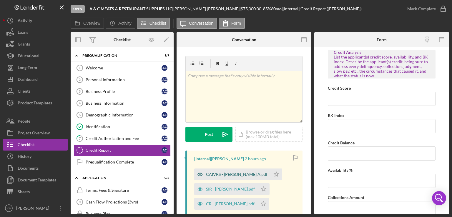
click at [225, 176] on div "CAIVRS - [PERSON_NAME] A.pdf" at bounding box center [237, 174] width 62 height 5
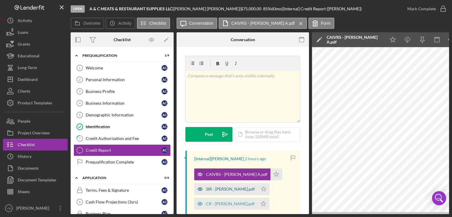
click at [222, 191] on div "SIR - [PERSON_NAME].pdf" at bounding box center [230, 189] width 49 height 5
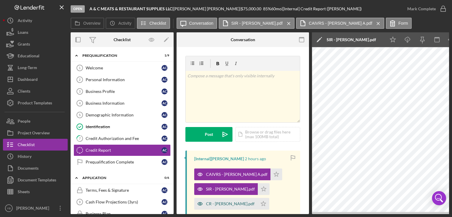
click at [225, 204] on div "CR - [PERSON_NAME].pdf" at bounding box center [230, 204] width 49 height 5
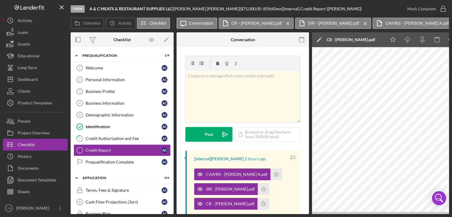
drag, startPoint x: 172, startPoint y: 91, endPoint x: 172, endPoint y: 97, distance: 5.9
click at [172, 97] on div "Icon/Expander Prequalification 1 / 9 Welcome 1 Welcome A C Personal Information…" at bounding box center [122, 130] width 103 height 167
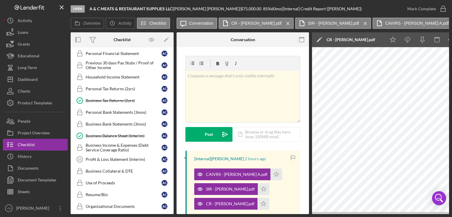
scroll to position [227, 0]
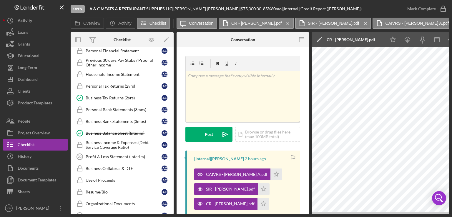
drag, startPoint x: 174, startPoint y: 155, endPoint x: 172, endPoint y: 164, distance: 9.6
click at [172, 164] on div "Overview Internal Workflow Stage Open Icon/Dropdown Arrow Archive (can unarchiv…" at bounding box center [260, 123] width 379 height 182
drag, startPoint x: 172, startPoint y: 164, endPoint x: 172, endPoint y: 171, distance: 6.8
click at [172, 171] on div "Icon/Expander Prequalification 1 / 9 Welcome 1 Welcome A C Personal Information…" at bounding box center [122, 130] width 103 height 167
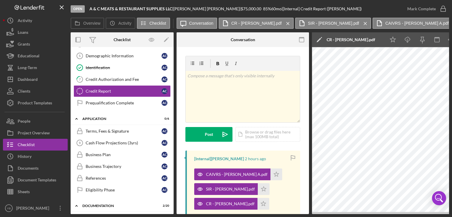
scroll to position [60, 0]
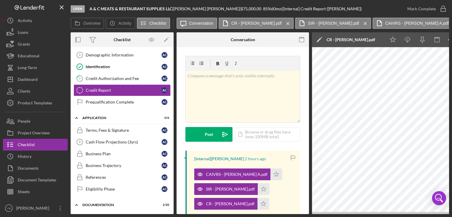
drag, startPoint x: 172, startPoint y: 110, endPoint x: 172, endPoint y: 116, distance: 6.5
click at [172, 116] on div "Icon/Expander Prequalification 1 / 9 Welcome 1 Welcome A C Personal Information…" at bounding box center [122, 130] width 103 height 167
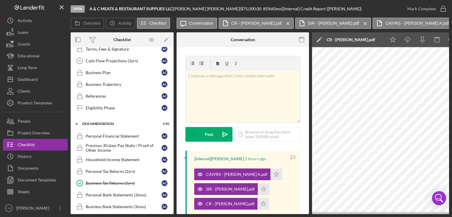
scroll to position [144, 0]
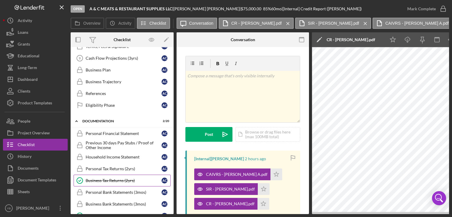
click at [127, 178] on div "Business Tax Returns (2yrs)" at bounding box center [124, 180] width 76 height 5
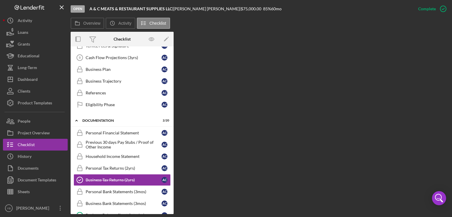
click at [365, 106] on div "Overview Internal Workflow Stage Open Icon/Dropdown Arrow Archive (can unarchiv…" at bounding box center [260, 123] width 379 height 183
click at [107, 179] on div "Business Tax Returns (2yrs)" at bounding box center [124, 180] width 76 height 5
click at [336, 79] on div "Overview Internal Workflow Stage Open Icon/Dropdown Arrow Archive (can unarchiv…" at bounding box center [260, 123] width 379 height 183
click at [122, 132] on div "Personal Financial Statement" at bounding box center [124, 133] width 76 height 5
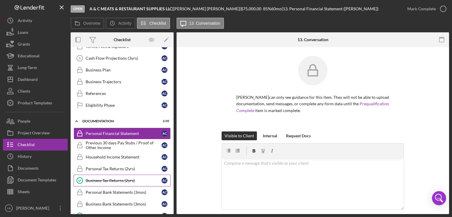
click at [107, 180] on div "Business Tax Returns (2yrs)" at bounding box center [124, 180] width 76 height 5
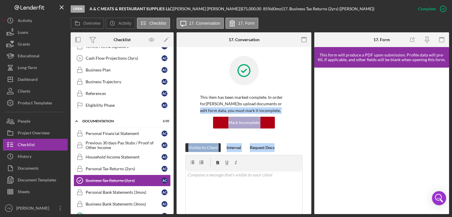
drag, startPoint x: 312, startPoint y: 107, endPoint x: 308, endPoint y: 147, distance: 40.8
click at [308, 147] on div "Overview Internal Workflow Stage Open Icon/Dropdown Arrow Archive (can unarchiv…" at bounding box center [260, 123] width 379 height 182
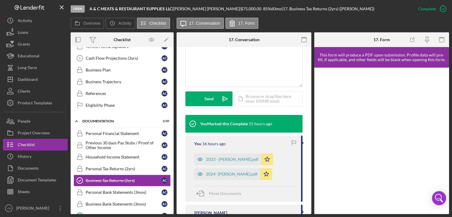
scroll to position [153, 0]
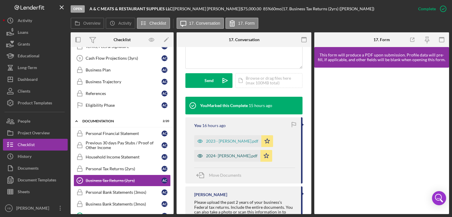
click at [217, 155] on div "2024- [PERSON_NAME].pdf" at bounding box center [232, 156] width 52 height 5
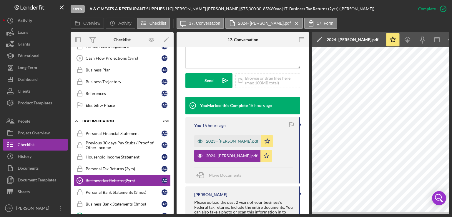
click at [218, 142] on div "2023 - [PERSON_NAME].pdf" at bounding box center [232, 141] width 52 height 5
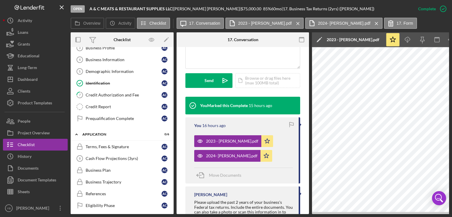
scroll to position [0, 0]
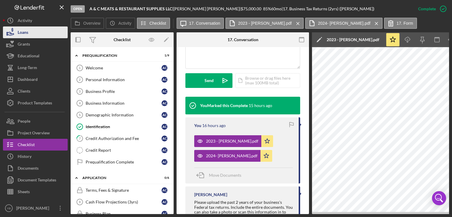
click at [35, 34] on button "Loans" at bounding box center [35, 32] width 65 height 12
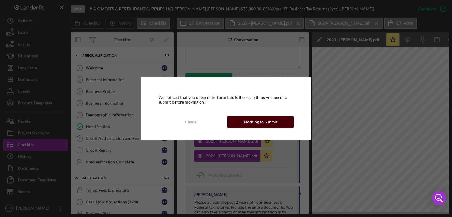
click at [248, 122] on div "Nothing to Submit" at bounding box center [261, 122] width 34 height 12
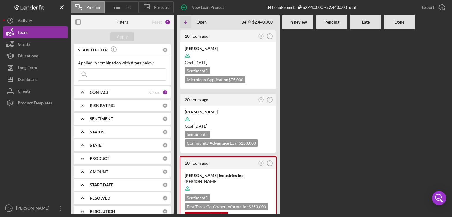
click at [324, 127] on div at bounding box center [331, 121] width 31 height 185
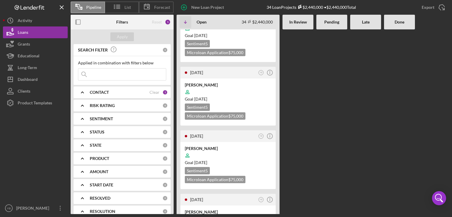
scroll to position [259, 0]
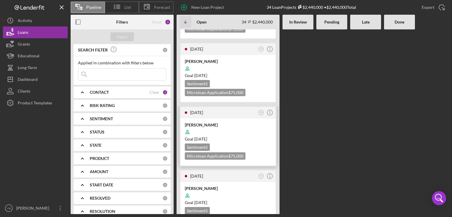
click at [254, 129] on div at bounding box center [228, 132] width 87 height 11
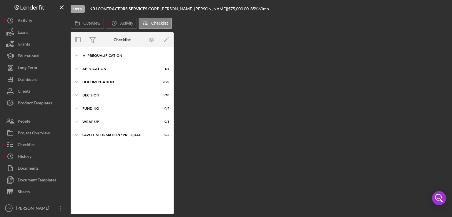
click at [106, 54] on div "Prequalification" at bounding box center [126, 56] width 79 height 4
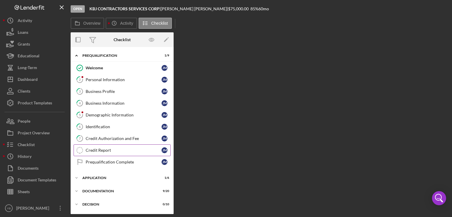
click at [100, 152] on div "Credit Report" at bounding box center [124, 150] width 76 height 5
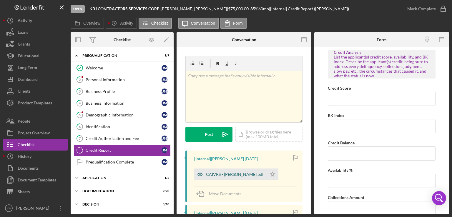
click at [216, 175] on div "CAIVRS - [PERSON_NAME].pdf" at bounding box center [235, 174] width 58 height 5
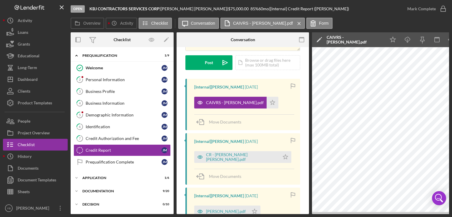
scroll to position [74, 0]
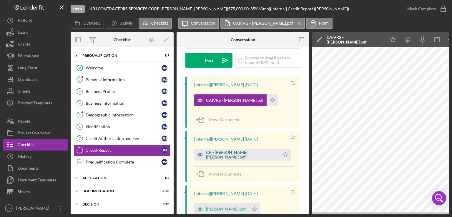
click at [230, 153] on div "CR - [PERSON_NAME] [PERSON_NAME].pdf" at bounding box center [241, 154] width 71 height 9
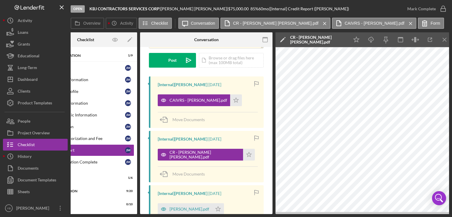
scroll to position [0, 0]
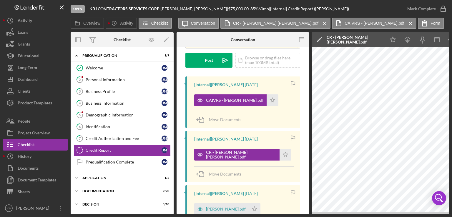
drag, startPoint x: 172, startPoint y: 173, endPoint x: 173, endPoint y: 193, distance: 19.7
click at [173, 193] on div "Icon/Expander Prequalification 1 / 9 Welcome Welcome [PERSON_NAME] 2 Personal I…" at bounding box center [122, 130] width 103 height 167
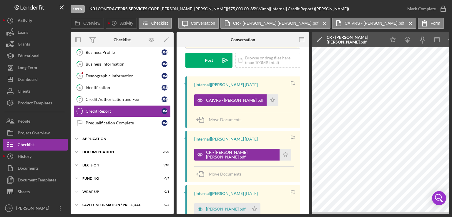
click at [101, 138] on div "Application" at bounding box center [124, 139] width 84 height 4
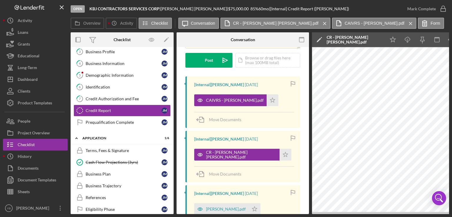
click at [173, 164] on div "Icon/Expander Prequalification 1 / 9 Welcome Welcome [PERSON_NAME] 2 Personal I…" at bounding box center [122, 130] width 103 height 167
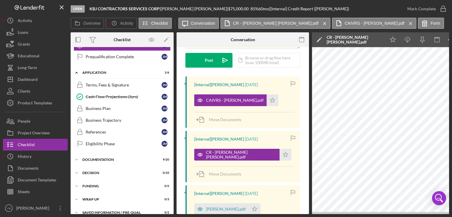
scroll to position [104, 0]
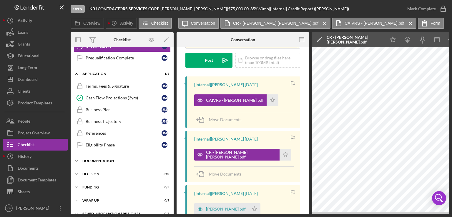
click at [112, 160] on div "Documentation" at bounding box center [124, 161] width 84 height 4
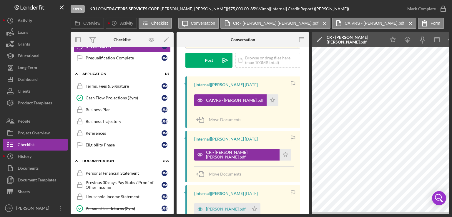
click at [173, 131] on div "Icon/Expander Prequalification 1 / 9 Welcome Welcome [PERSON_NAME] 2 Personal I…" at bounding box center [122, 130] width 103 height 167
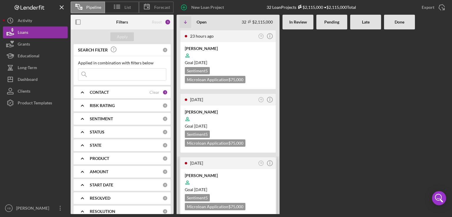
click at [256, 191] on div "Goal [DATE]" at bounding box center [228, 190] width 87 height 6
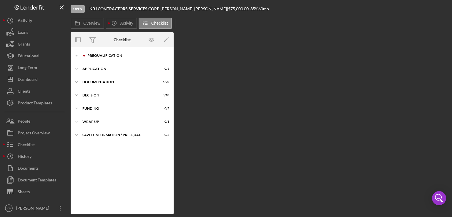
click at [101, 57] on div "Prequalification" at bounding box center [126, 56] width 79 height 4
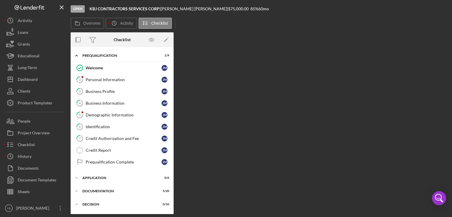
scroll to position [38, 0]
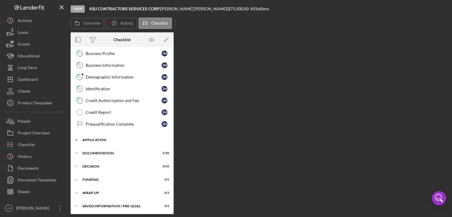
click at [91, 136] on div "Icon/Expander Application 0 / 6" at bounding box center [122, 140] width 103 height 12
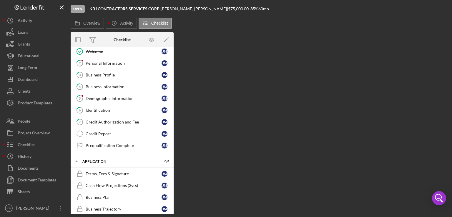
scroll to position [0, 0]
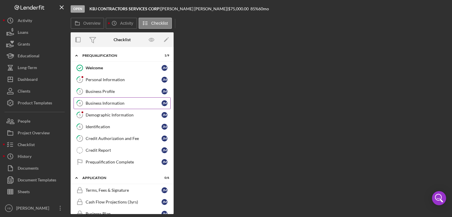
click at [98, 105] on link "4 Business Information J M" at bounding box center [122, 103] width 97 height 12
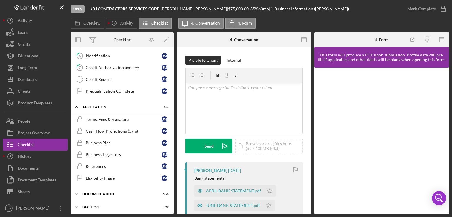
scroll to position [111, 0]
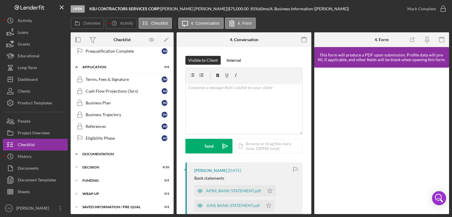
click at [102, 152] on div "Documentation" at bounding box center [124, 154] width 84 height 4
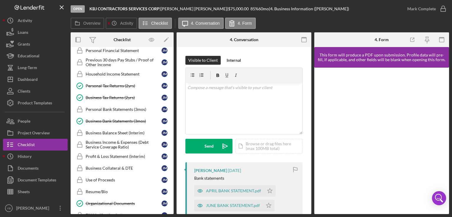
scroll to position [228, 0]
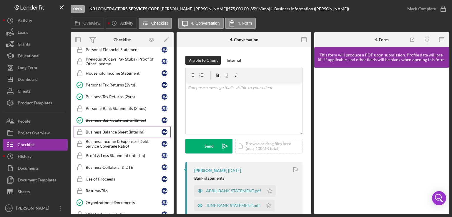
click at [125, 130] on div "Business Balance Sheet (Interim)" at bounding box center [124, 132] width 76 height 5
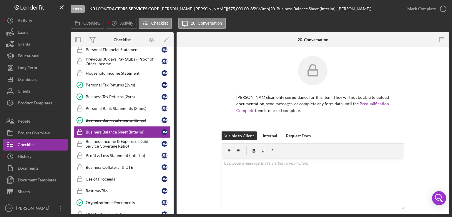
click at [408, 100] on div "JUSTIN Mejia Alvarez can only see guidance for this item. They will not be able…" at bounding box center [312, 94] width 255 height 76
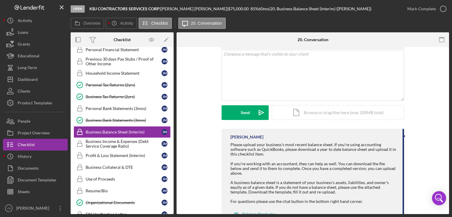
scroll to position [128, 0]
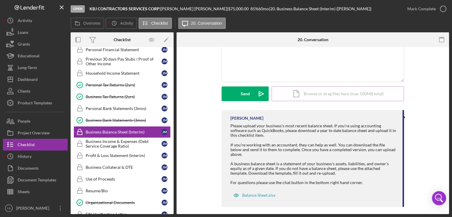
click at [361, 96] on div "Icon/Document Browse or drag files here (max 100MB total) Tap to choose files o…" at bounding box center [338, 94] width 132 height 15
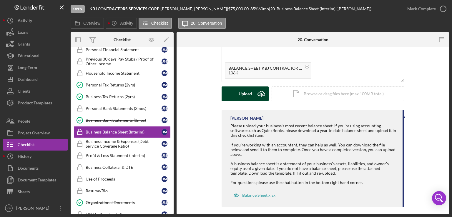
click at [248, 99] on div "Upload" at bounding box center [245, 94] width 13 height 15
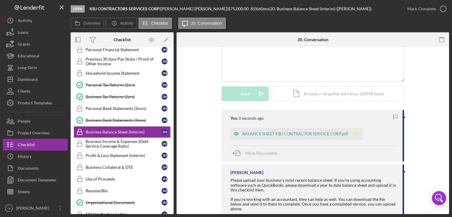
click at [356, 133] on polygon "button" at bounding box center [357, 133] width 5 height 5
click at [416, 9] on div "Mark Complete" at bounding box center [421, 9] width 29 height 12
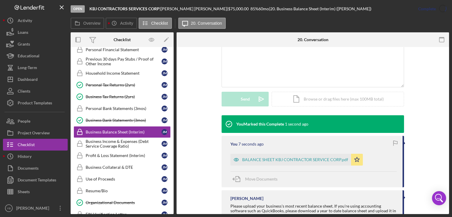
scroll to position [133, 0]
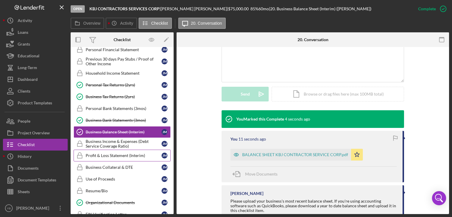
click at [99, 153] on div "Profit & Loss Statement (Interim)" at bounding box center [124, 155] width 76 height 5
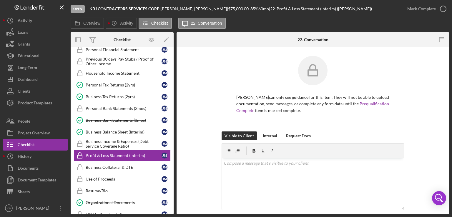
click at [443, 98] on div "JUSTIN Mejia Alvarez can only see guidance for this item. They will not be able…" at bounding box center [313, 185] width 273 height 276
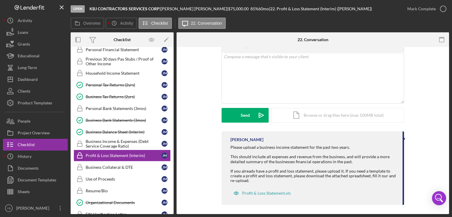
scroll to position [109, 0]
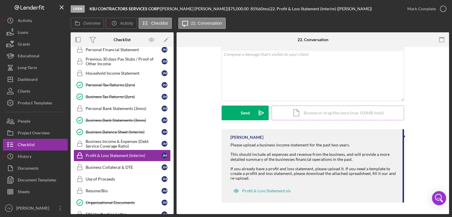
click at [343, 113] on div "Icon/Document Browse or drag files here (max 100MB total) Tap to choose files o…" at bounding box center [338, 113] width 132 height 15
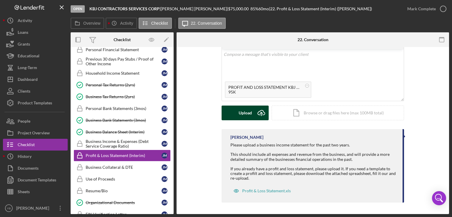
click at [245, 115] on div "Upload" at bounding box center [245, 113] width 13 height 15
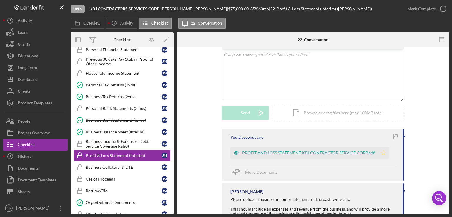
click at [382, 152] on icon "Icon/Star" at bounding box center [384, 153] width 12 height 12
click at [413, 12] on div "Mark Complete" at bounding box center [421, 9] width 29 height 12
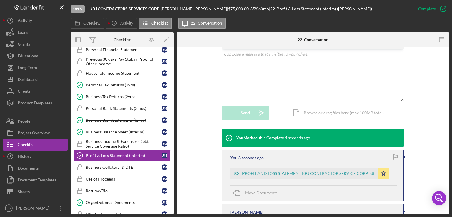
drag, startPoint x: 174, startPoint y: 164, endPoint x: 173, endPoint y: 170, distance: 5.7
click at [173, 170] on div "Overview Internal Workflow Stage Open Icon/Dropdown Arrow Archive (can unarchiv…" at bounding box center [260, 123] width 379 height 182
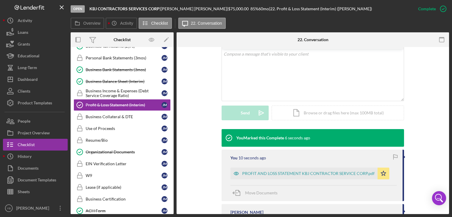
scroll to position [282, 0]
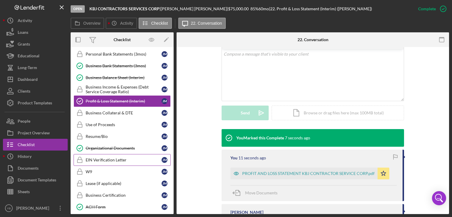
click at [111, 158] on div "EIN Verification Letter" at bounding box center [124, 160] width 76 height 5
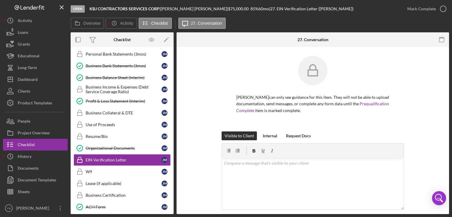
click at [435, 112] on div "JUSTIN Mejia Alvarez can only see guidance for this item. They will not be able…" at bounding box center [312, 94] width 255 height 76
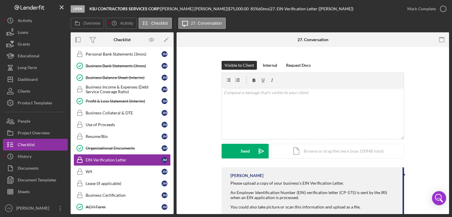
scroll to position [85, 0]
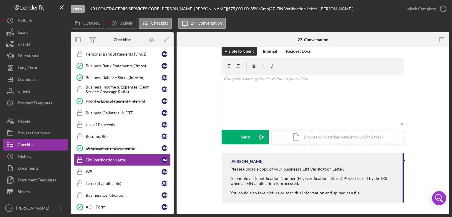
click at [365, 136] on div "Icon/Document Browse or drag files here (max 100MB total) Tap to choose files o…" at bounding box center [338, 137] width 132 height 15
click at [244, 137] on div "Upload" at bounding box center [245, 137] width 13 height 15
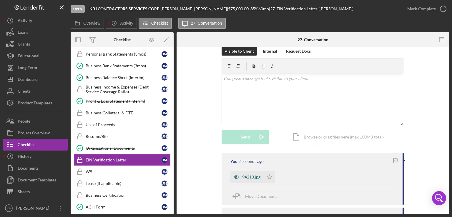
click at [253, 176] on div "94213.jpg" at bounding box center [251, 177] width 18 height 5
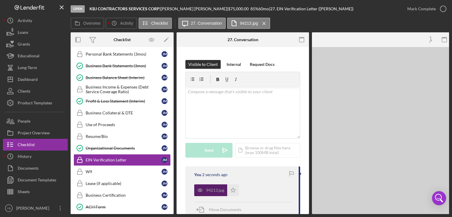
scroll to position [98, 0]
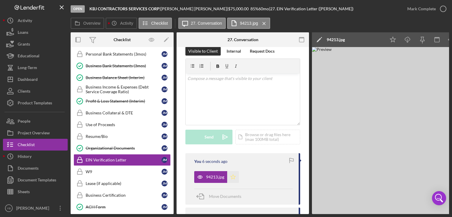
click at [230, 177] on icon "Icon/Star" at bounding box center [233, 177] width 12 height 12
click at [425, 13] on div "Mark Complete" at bounding box center [421, 9] width 29 height 12
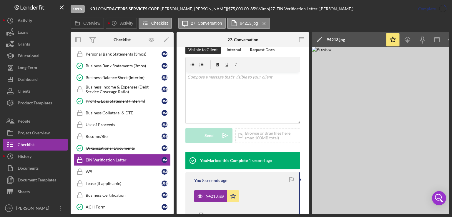
scroll to position [103, 0]
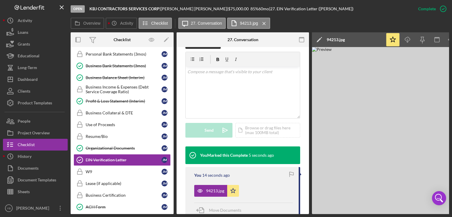
drag, startPoint x: 174, startPoint y: 155, endPoint x: 173, endPoint y: 181, distance: 26.2
click at [173, 181] on div "Overview Internal Workflow Stage Open Icon/Dropdown Arrow Archive (can unarchiv…" at bounding box center [260, 123] width 379 height 182
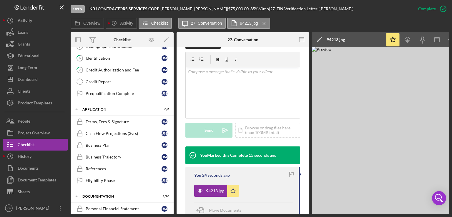
scroll to position [66, 0]
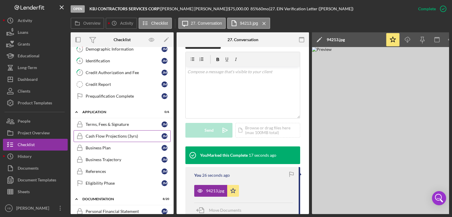
click at [130, 135] on div "Cash Flow Projections (3yrs)" at bounding box center [124, 136] width 76 height 5
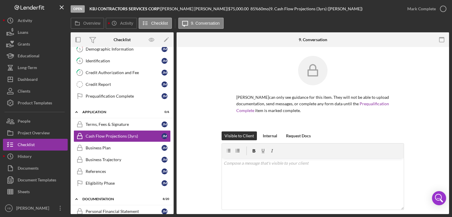
click at [420, 97] on div "JUSTIN Mejia Alvarez can only see guidance for this item. They will not be able…" at bounding box center [312, 94] width 255 height 76
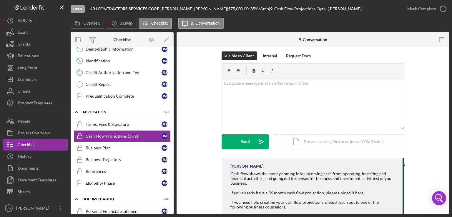
scroll to position [118, 0]
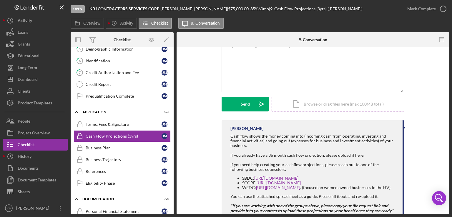
click at [329, 102] on div "Icon/Document Browse or drag files here (max 100MB total) Tap to choose files o…" at bounding box center [338, 104] width 132 height 15
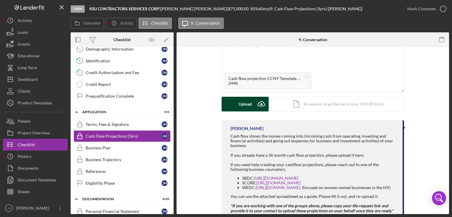
click at [242, 106] on div "Upload" at bounding box center [245, 104] width 13 height 15
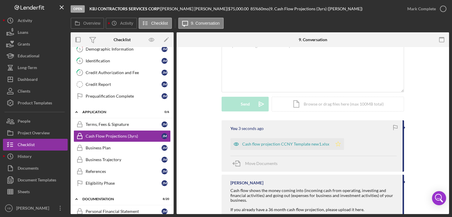
click at [334, 142] on icon "Icon/Star" at bounding box center [338, 144] width 12 height 12
click at [427, 10] on div "Mark Complete" at bounding box center [421, 9] width 29 height 12
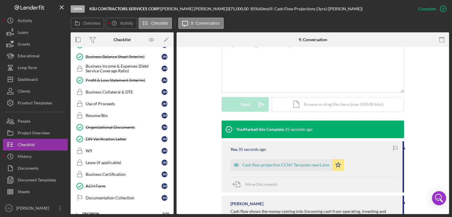
scroll to position [296, 0]
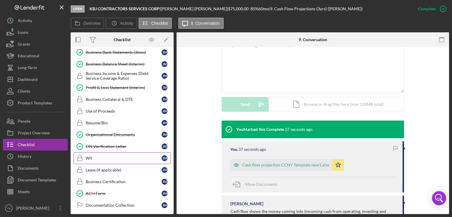
click at [94, 156] on div "W9" at bounding box center [124, 158] width 76 height 5
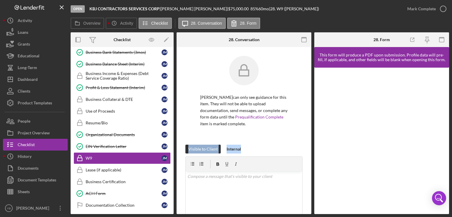
drag, startPoint x: 312, startPoint y: 129, endPoint x: 311, endPoint y: 150, distance: 21.2
click at [311, 150] on div "Overview Internal Workflow Stage Open Icon/Dropdown Arrow Archive (can unarchiv…" at bounding box center [260, 123] width 379 height 182
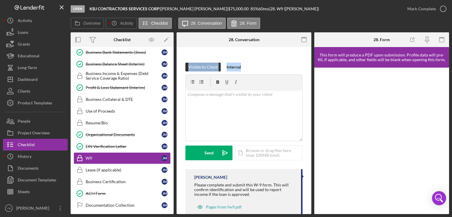
scroll to position [99, 0]
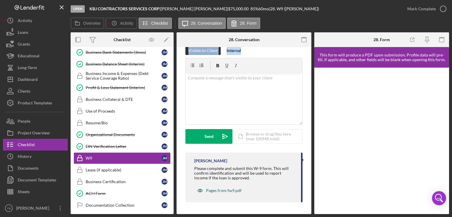
click at [235, 191] on div "Pages from fw9.pdf" at bounding box center [224, 190] width 36 height 5
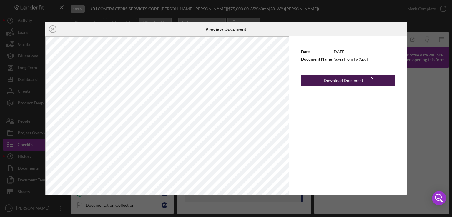
click at [330, 77] on div "Download Document" at bounding box center [343, 81] width 39 height 12
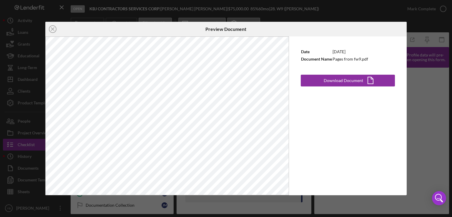
click at [347, 168] on div "Date 1/4/2024 Document Name Pages from fw9.pdf Download Document Icon/Document" at bounding box center [348, 116] width 118 height 159
